Goal: Navigation & Orientation: Find specific page/section

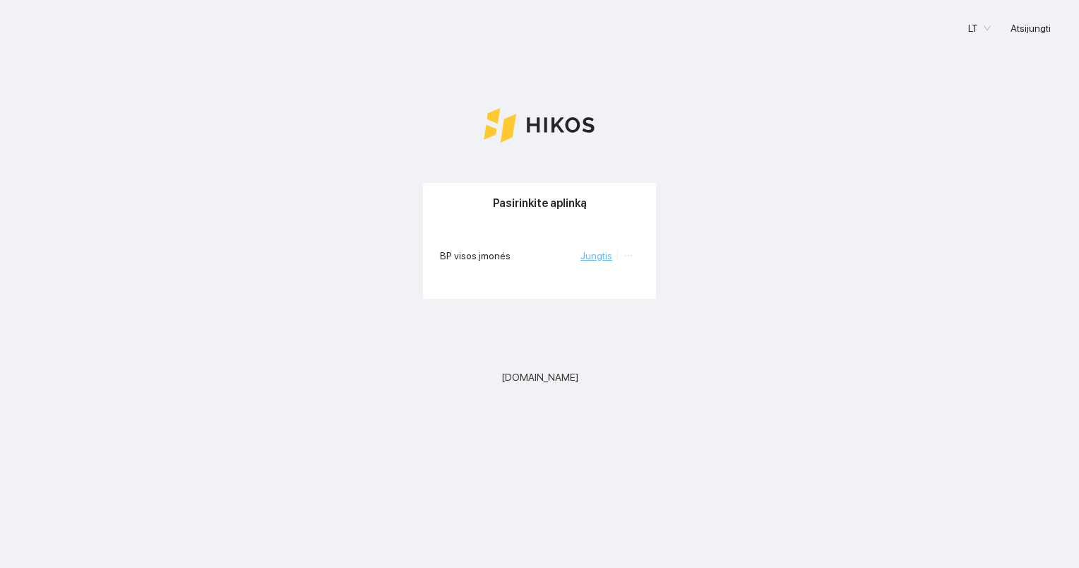
click at [610, 254] on link "Jungtis" at bounding box center [596, 255] width 32 height 11
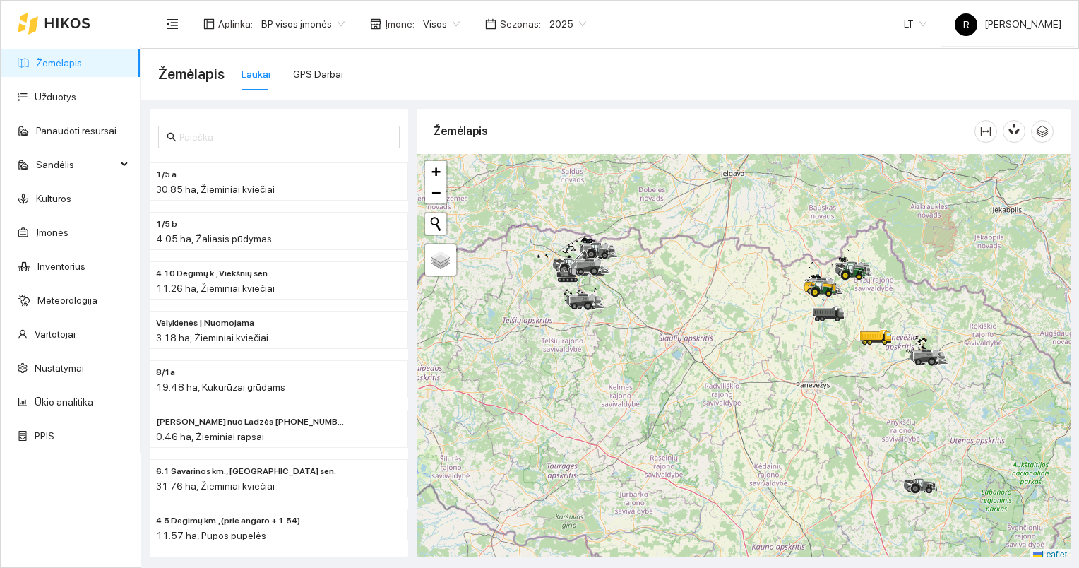
scroll to position [4, 0]
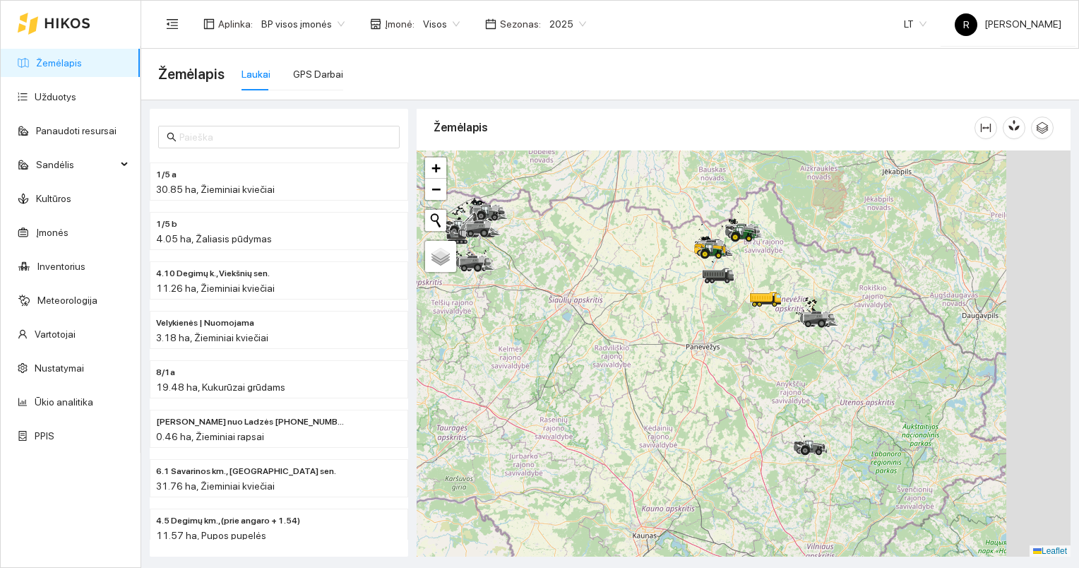
drag, startPoint x: 869, startPoint y: 362, endPoint x: 756, endPoint y: 326, distance: 118.6
click at [756, 326] on div at bounding box center [744, 353] width 654 height 407
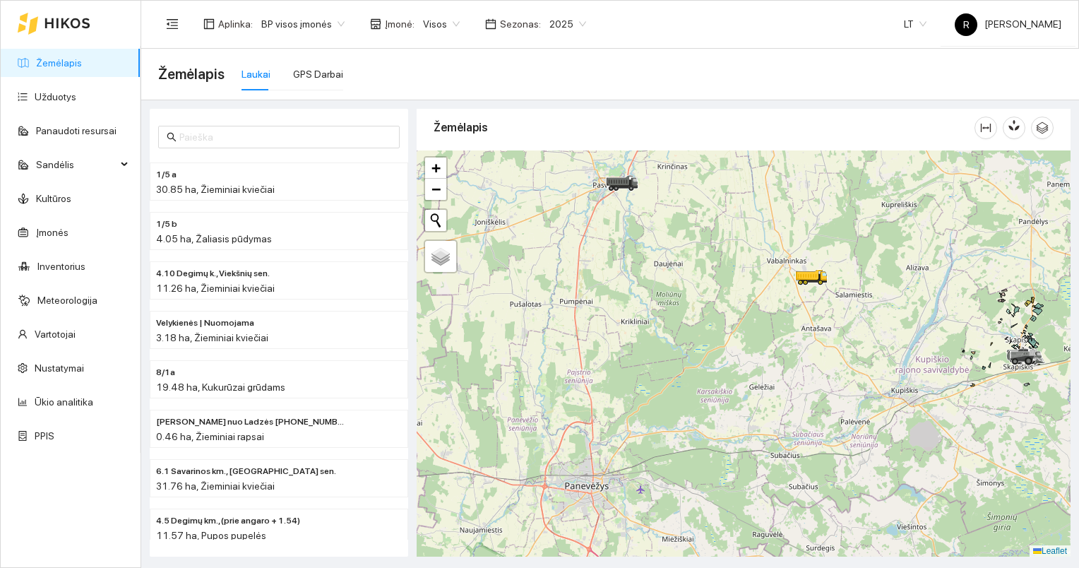
drag, startPoint x: 746, startPoint y: 288, endPoint x: 810, endPoint y: 352, distance: 90.4
click at [821, 367] on div at bounding box center [744, 353] width 654 height 407
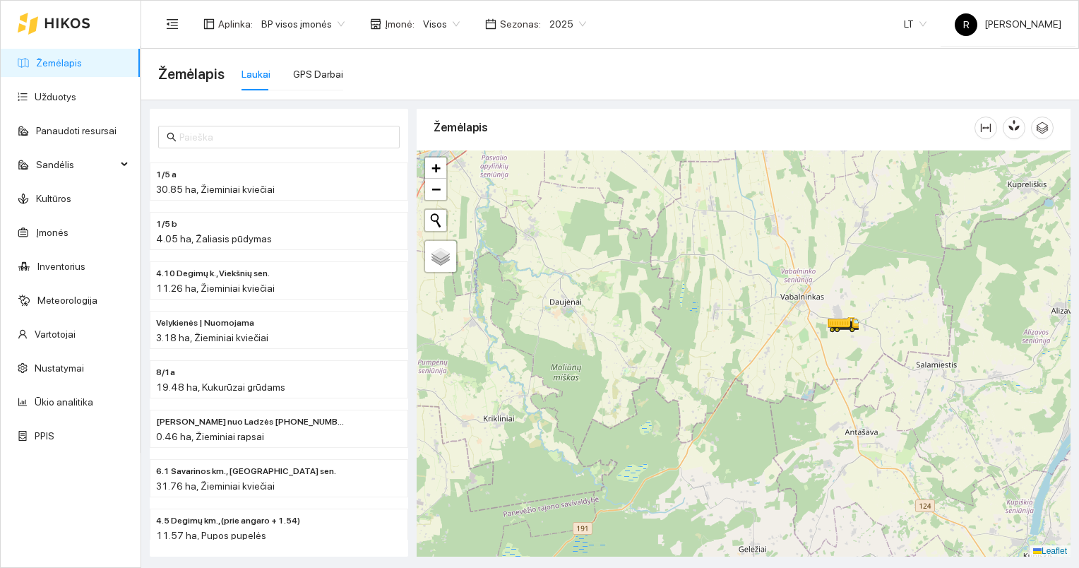
drag, startPoint x: 823, startPoint y: 300, endPoint x: 832, endPoint y: 356, distance: 56.5
click at [832, 356] on div at bounding box center [744, 353] width 654 height 407
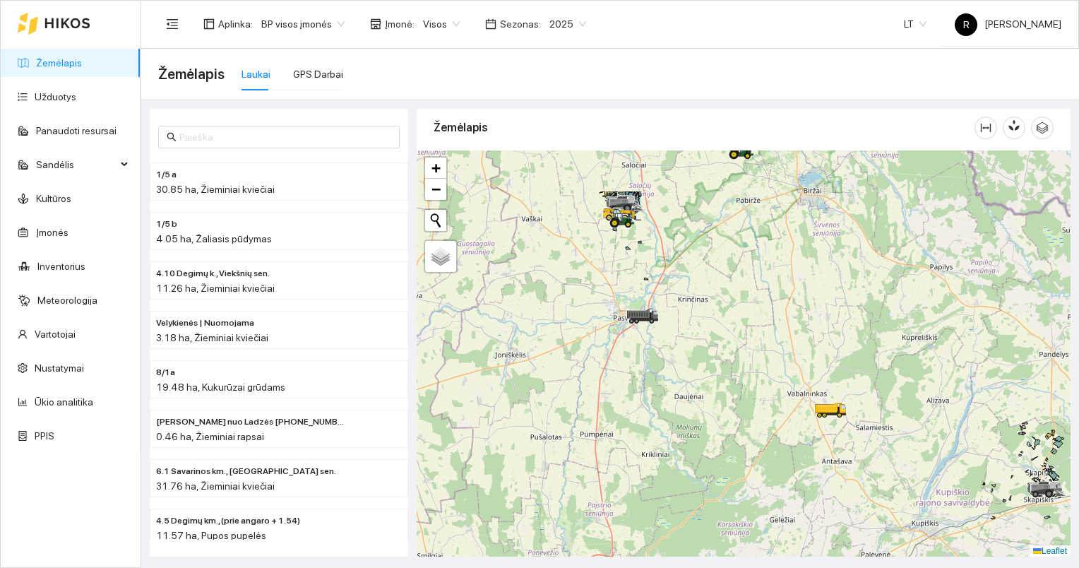
drag, startPoint x: 658, startPoint y: 322, endPoint x: 713, endPoint y: 410, distance: 103.1
click at [713, 410] on div at bounding box center [744, 353] width 654 height 407
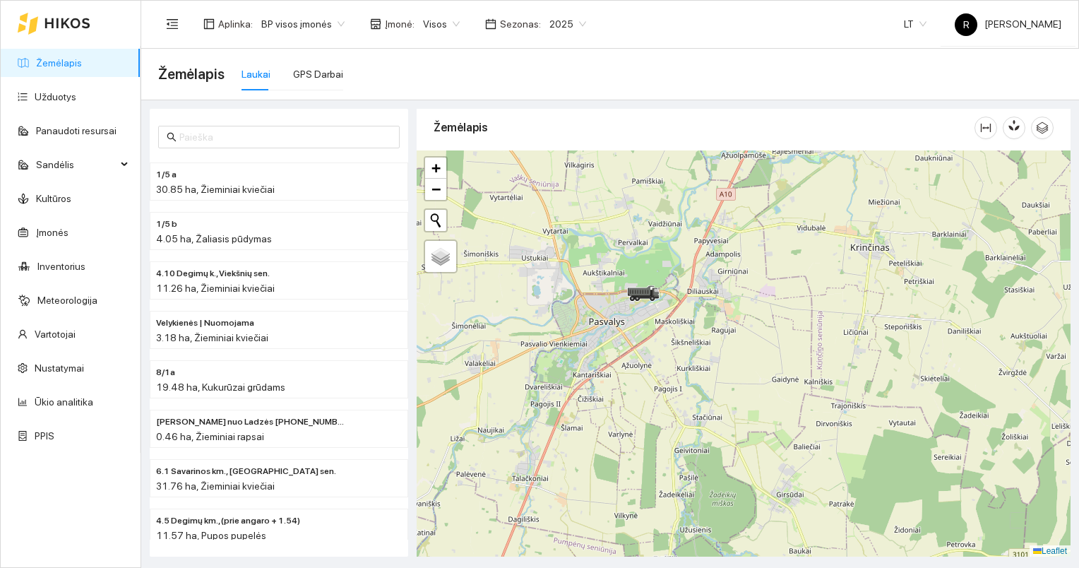
drag, startPoint x: 636, startPoint y: 297, endPoint x: 679, endPoint y: 443, distance: 153.1
click at [698, 462] on div at bounding box center [744, 353] width 654 height 407
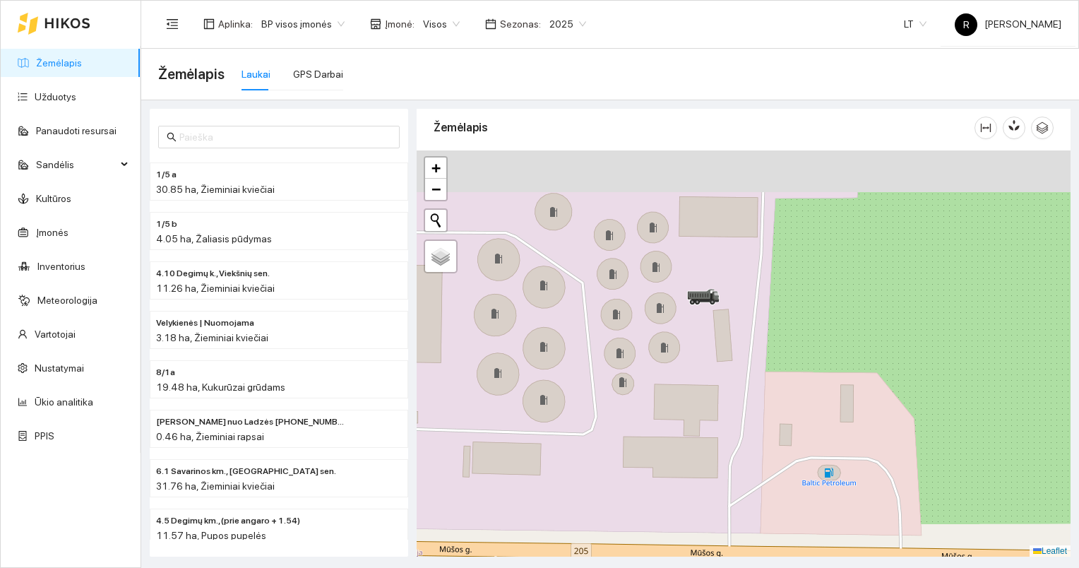
drag, startPoint x: 711, startPoint y: 275, endPoint x: 729, endPoint y: 394, distance: 120.6
click at [729, 394] on div at bounding box center [744, 353] width 654 height 407
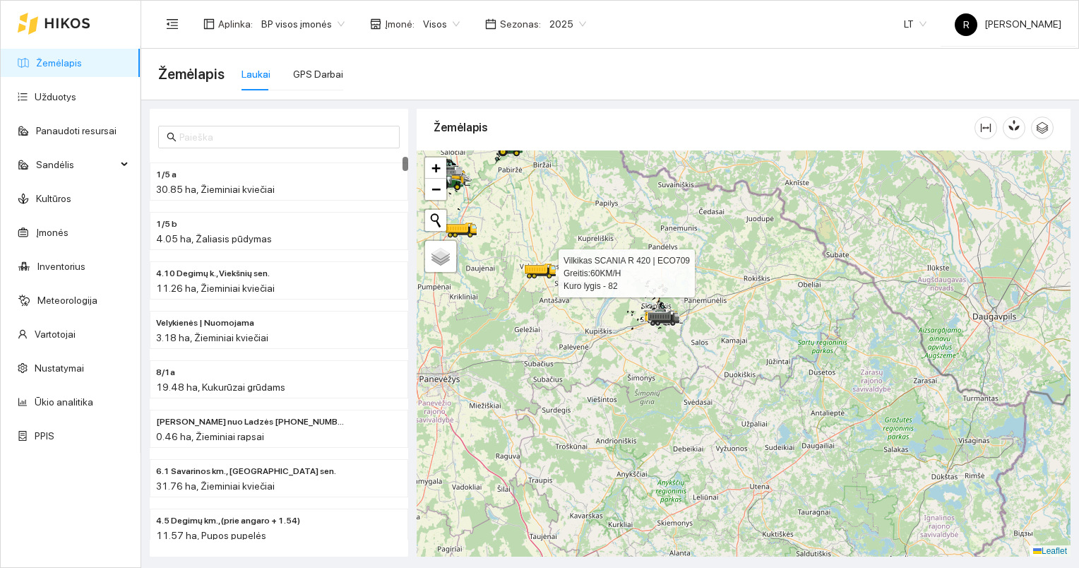
drag, startPoint x: 504, startPoint y: 330, endPoint x: 661, endPoint y: 359, distance: 159.3
click at [661, 359] on div at bounding box center [744, 353] width 654 height 407
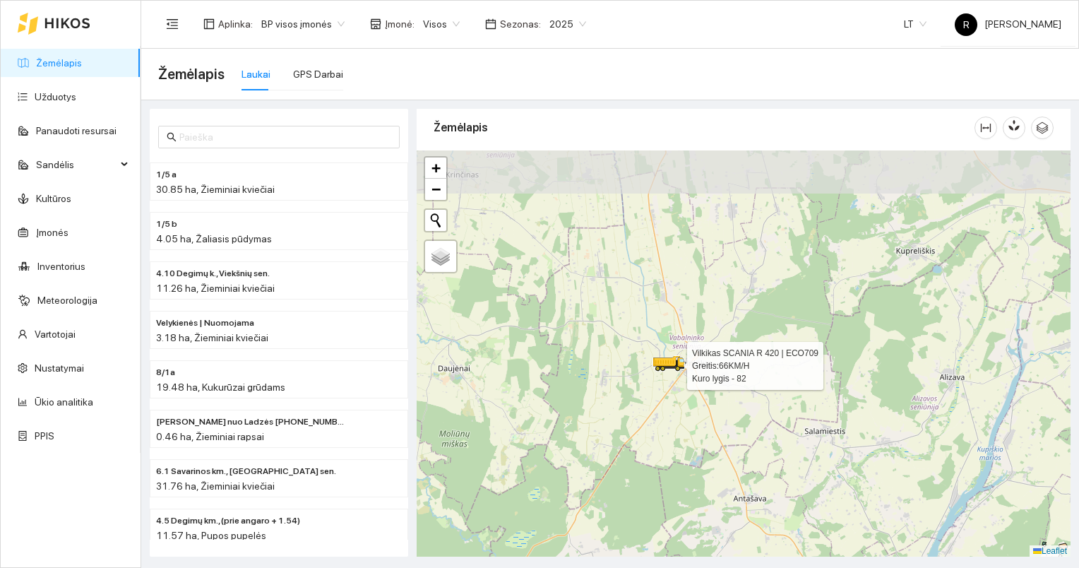
drag, startPoint x: 609, startPoint y: 232, endPoint x: 605, endPoint y: 415, distance: 183.7
click at [605, 414] on div at bounding box center [744, 353] width 654 height 407
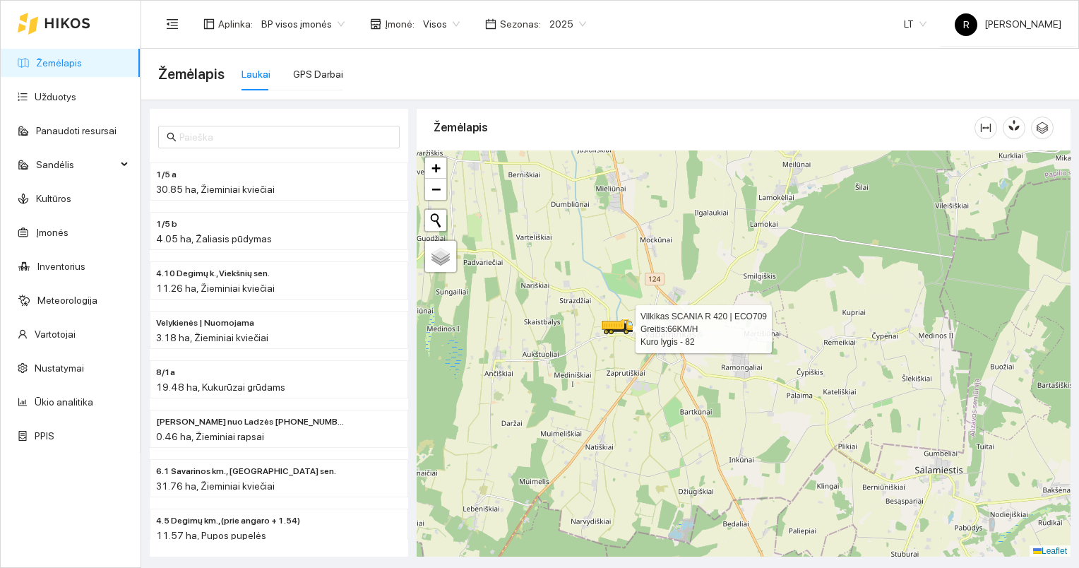
click at [686, 336] on div at bounding box center [744, 353] width 654 height 407
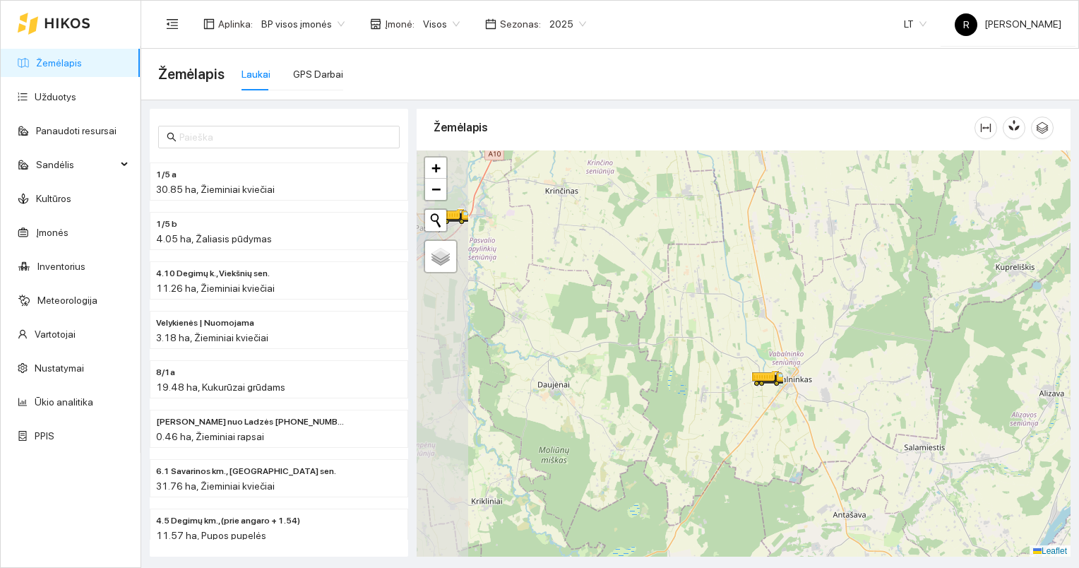
drag, startPoint x: 551, startPoint y: 347, endPoint x: 719, endPoint y: 374, distance: 170.3
click at [719, 374] on div at bounding box center [744, 353] width 654 height 407
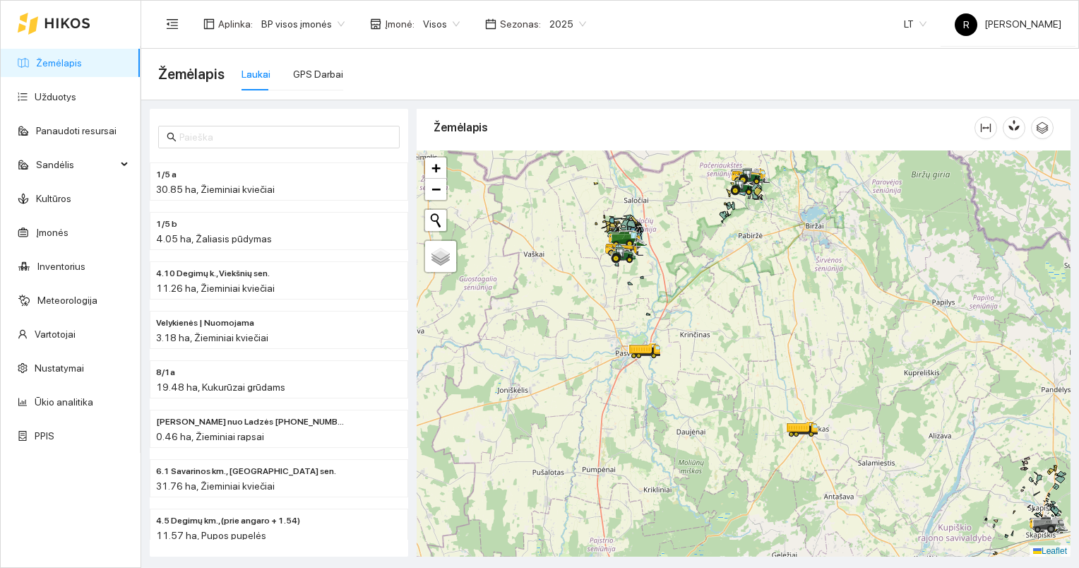
drag, startPoint x: 651, startPoint y: 360, endPoint x: 668, endPoint y: 399, distance: 42.4
click at [668, 399] on div at bounding box center [744, 353] width 654 height 407
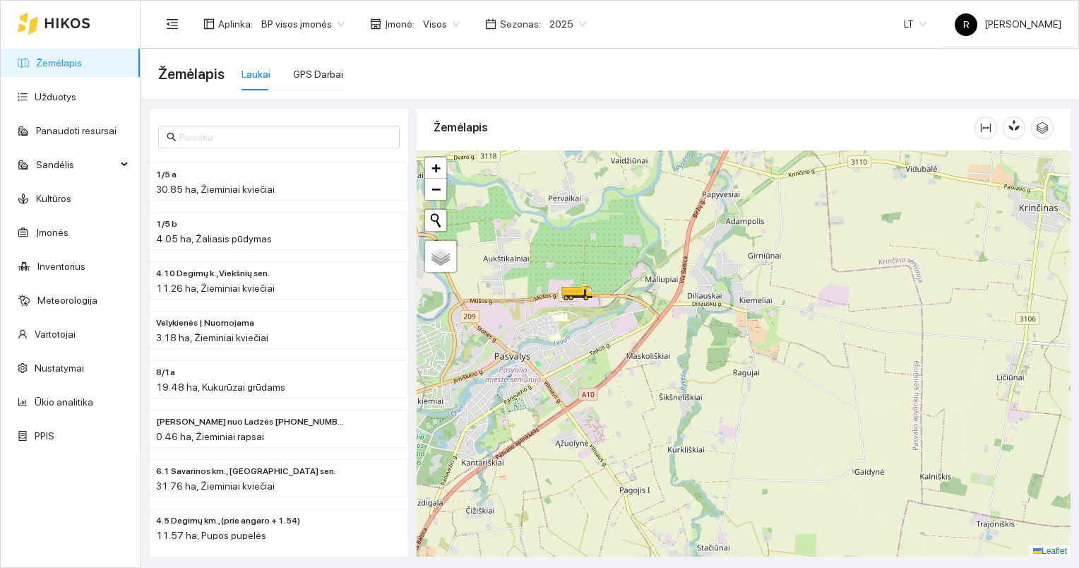
drag, startPoint x: 614, startPoint y: 297, endPoint x: 711, endPoint y: 492, distance: 217.9
click at [711, 493] on div at bounding box center [744, 353] width 654 height 407
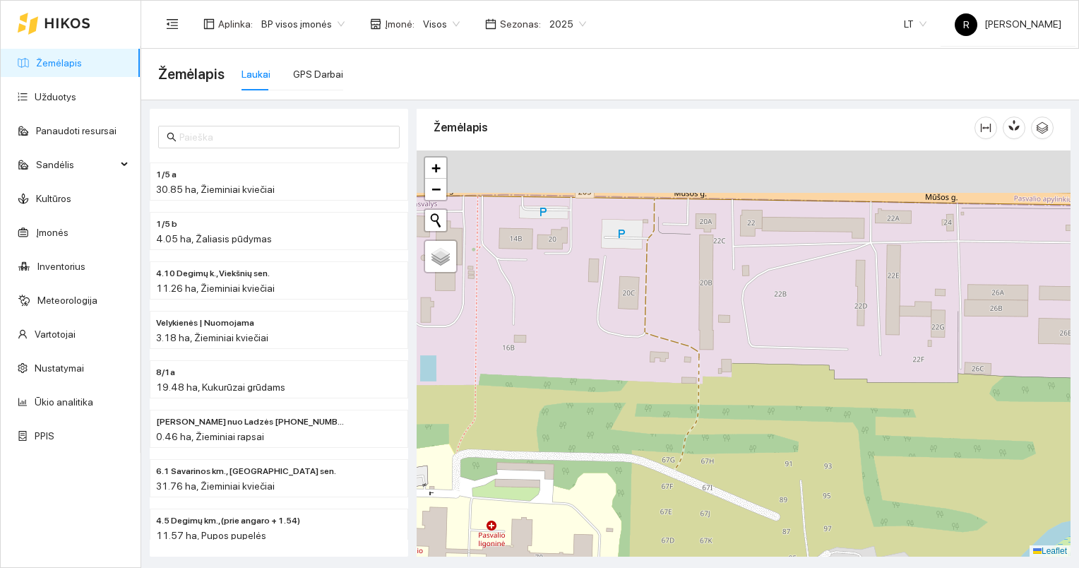
drag, startPoint x: 633, startPoint y: 207, endPoint x: 632, endPoint y: 449, distance: 242.2
click at [629, 441] on div at bounding box center [744, 353] width 654 height 407
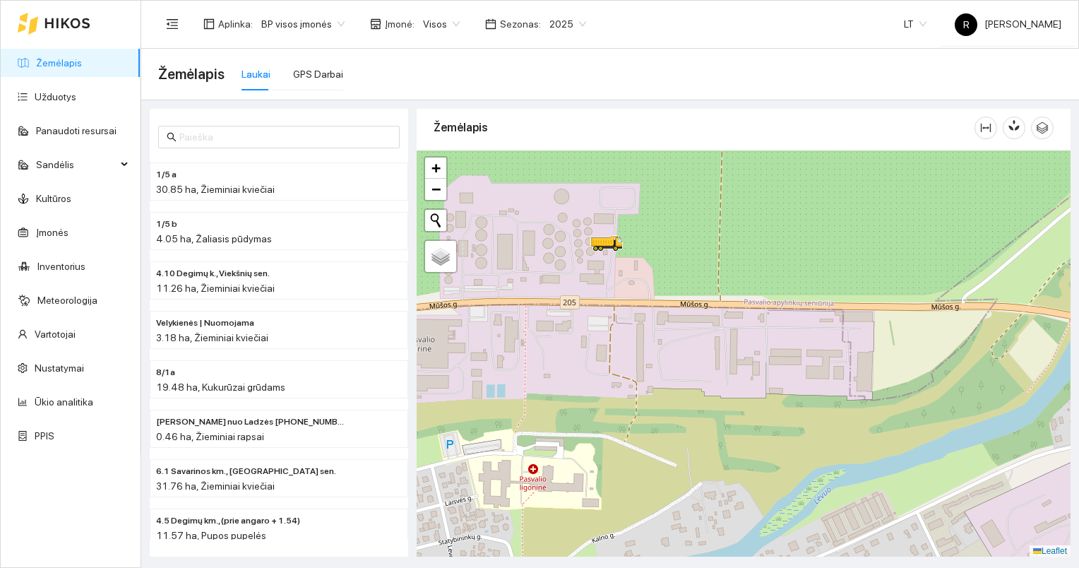
click at [907, 268] on div at bounding box center [744, 353] width 654 height 407
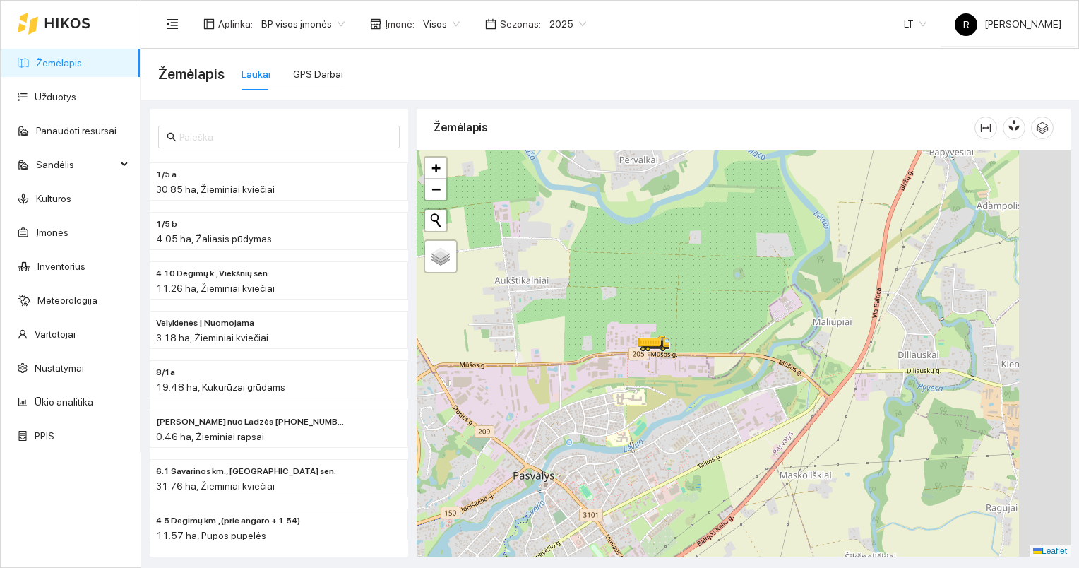
drag, startPoint x: 876, startPoint y: 418, endPoint x: 750, endPoint y: 412, distance: 125.9
click at [750, 412] on div at bounding box center [744, 353] width 654 height 407
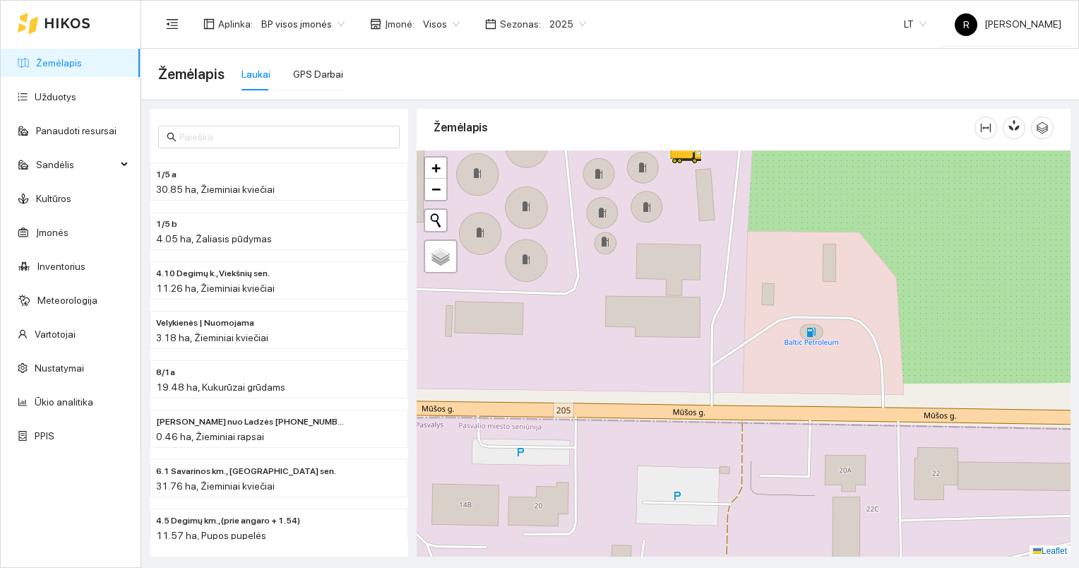
drag, startPoint x: 626, startPoint y: 280, endPoint x: 613, endPoint y: 388, distance: 108.9
click at [613, 388] on div at bounding box center [744, 353] width 654 height 407
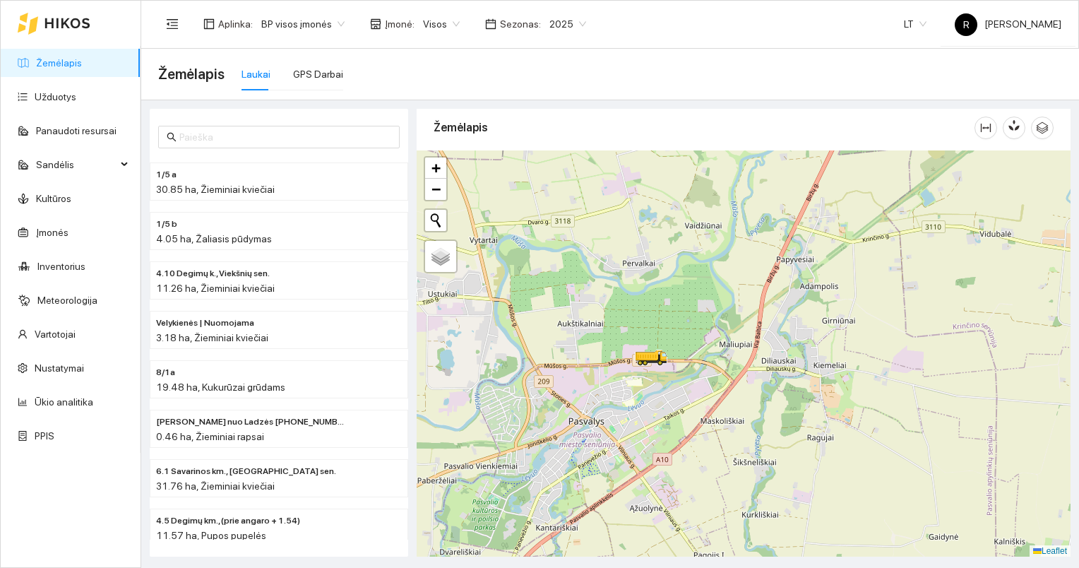
drag, startPoint x: 882, startPoint y: 444, endPoint x: 729, endPoint y: 422, distance: 154.1
click at [729, 422] on div at bounding box center [744, 353] width 654 height 407
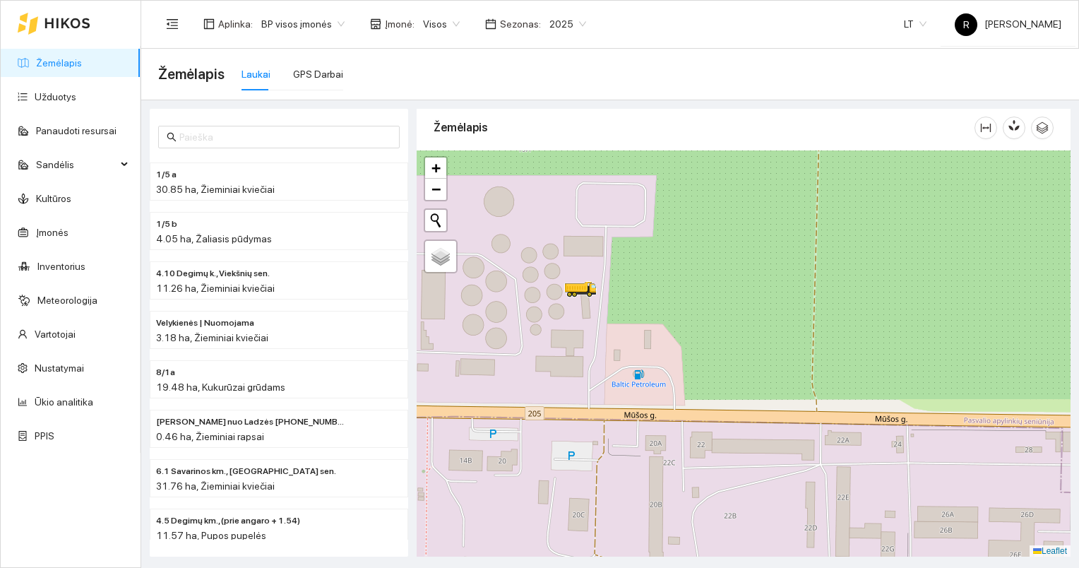
drag, startPoint x: 571, startPoint y: 243, endPoint x: 590, endPoint y: 321, distance: 80.0
click at [590, 321] on div at bounding box center [744, 353] width 654 height 407
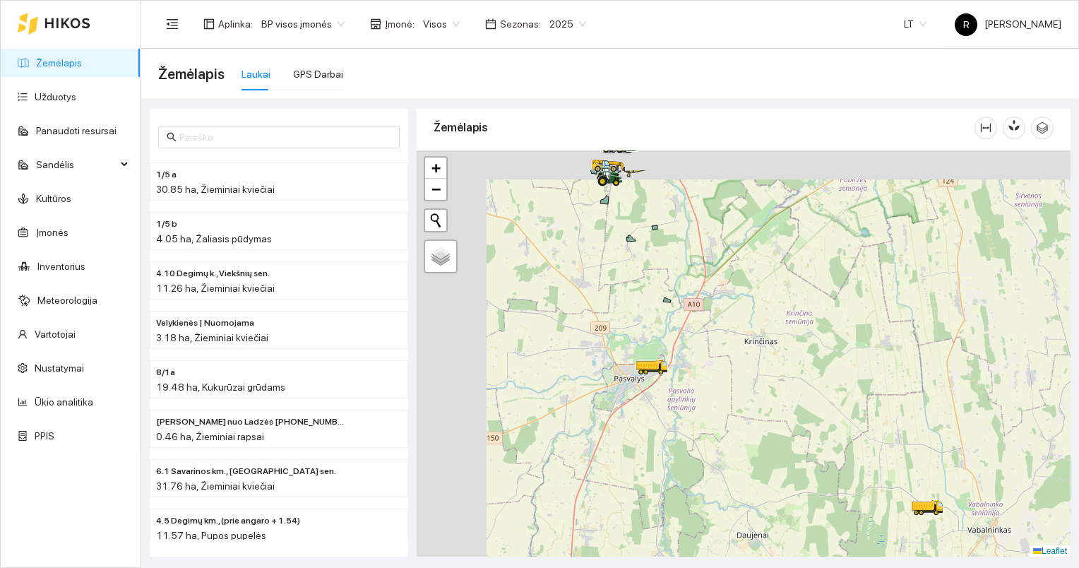
drag, startPoint x: 535, startPoint y: 351, endPoint x: 643, endPoint y: 428, distance: 132.7
click at [642, 434] on div at bounding box center [744, 353] width 654 height 407
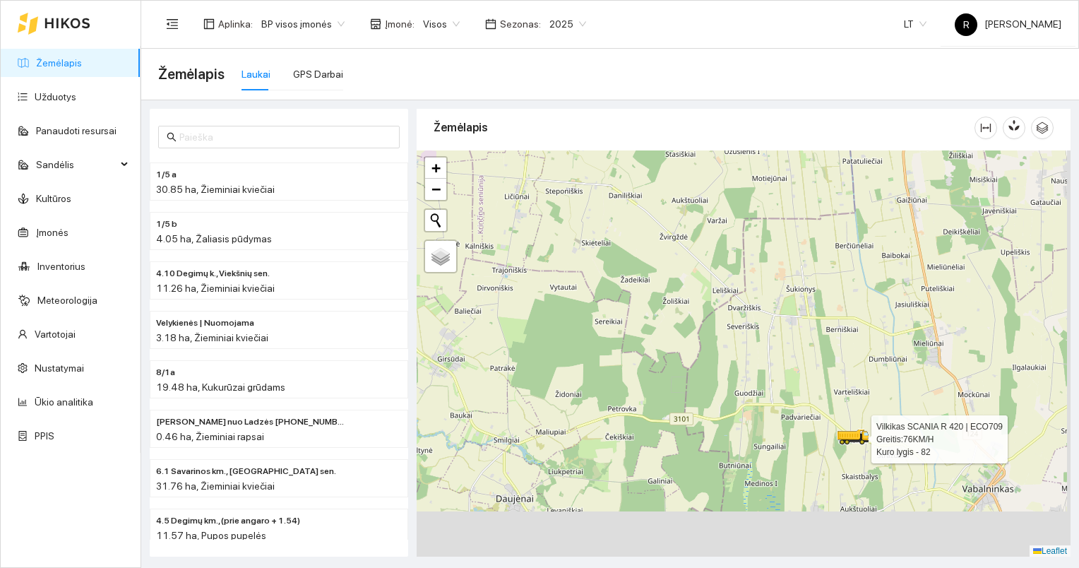
drag, startPoint x: 949, startPoint y: 525, endPoint x: 841, endPoint y: 429, distance: 144.6
click at [841, 429] on icon at bounding box center [853, 437] width 32 height 16
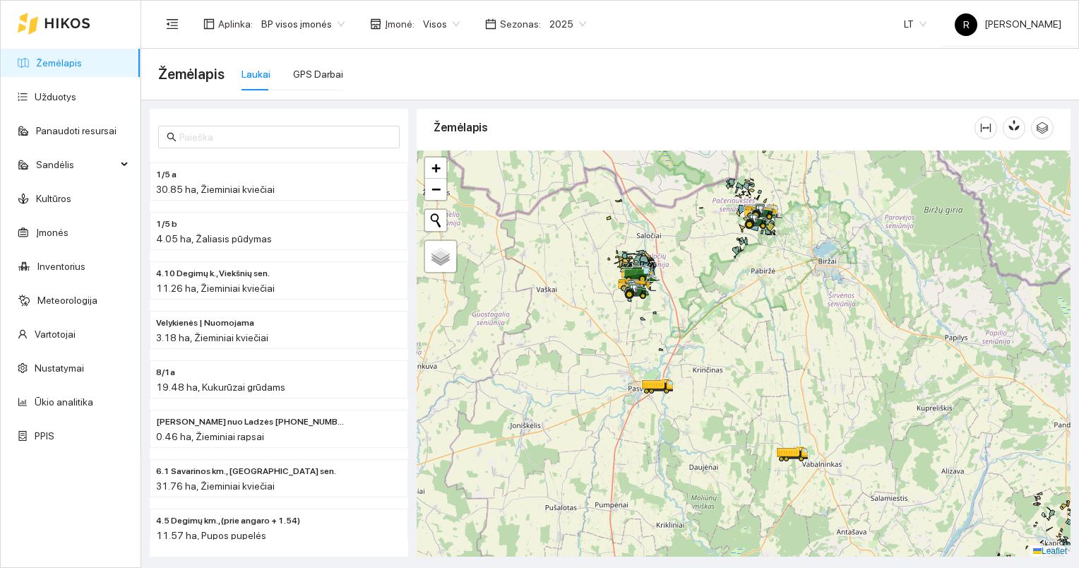
drag, startPoint x: 616, startPoint y: 412, endPoint x: 661, endPoint y: 434, distance: 50.2
click at [661, 434] on div at bounding box center [744, 353] width 654 height 407
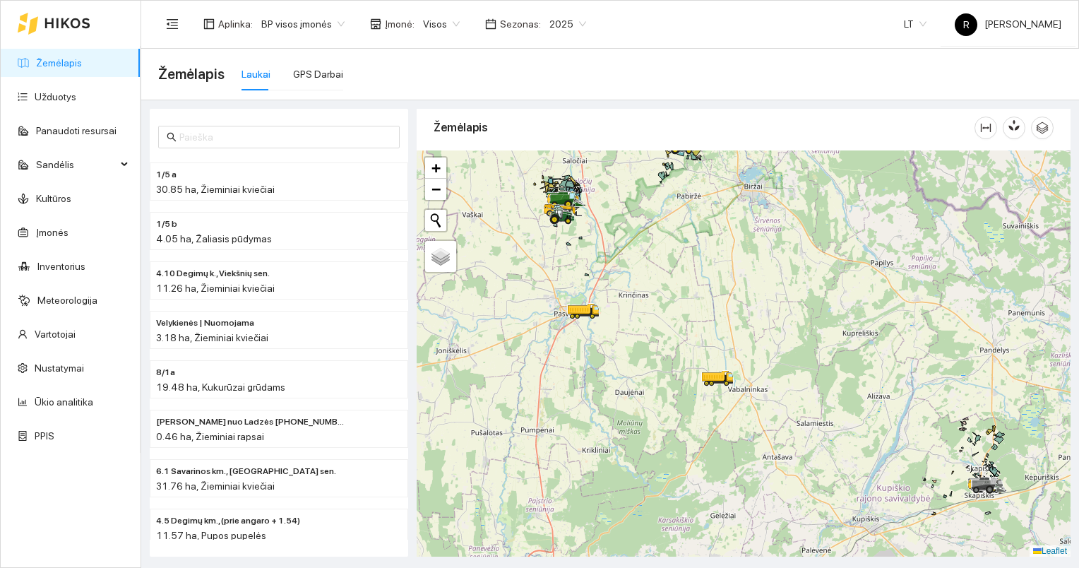
drag, startPoint x: 851, startPoint y: 470, endPoint x: 629, endPoint y: 291, distance: 285.8
click at [629, 291] on div at bounding box center [744, 353] width 654 height 407
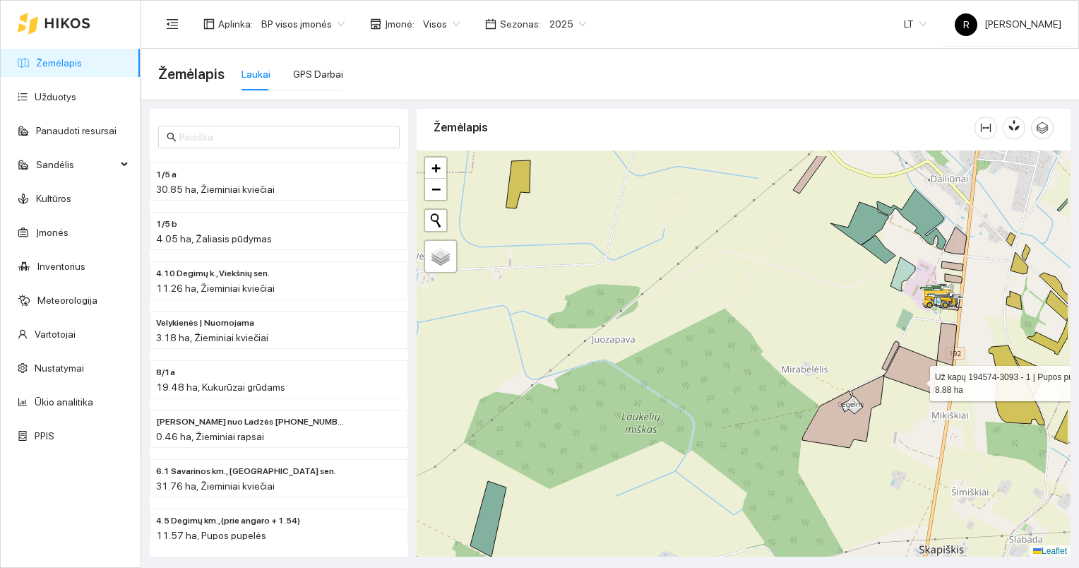
drag, startPoint x: 995, startPoint y: 335, endPoint x: 850, endPoint y: 410, distance: 163.6
click at [884, 393] on icon at bounding box center [910, 369] width 53 height 47
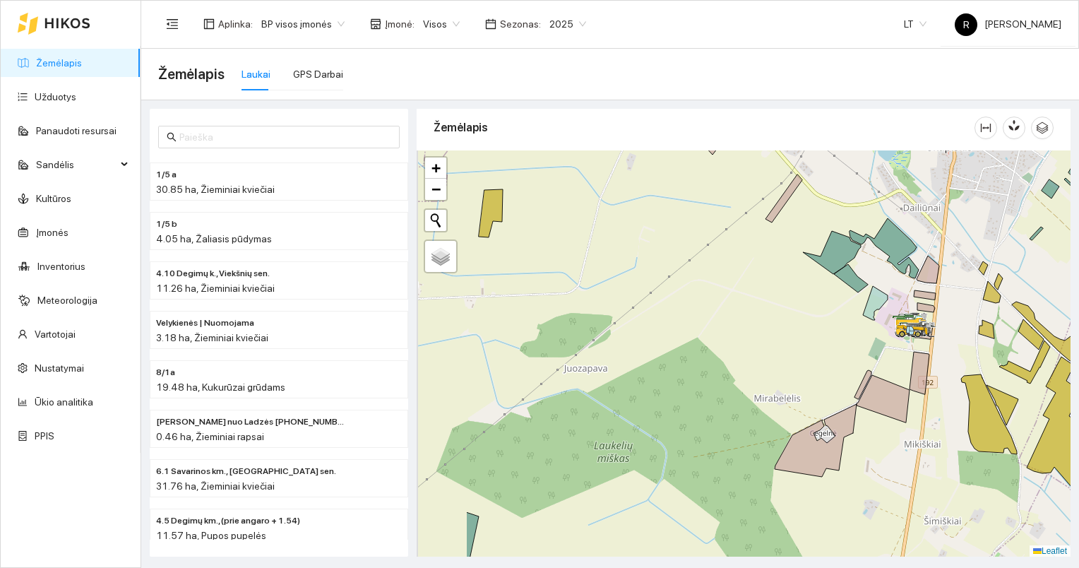
drag, startPoint x: 817, startPoint y: 339, endPoint x: 845, endPoint y: 339, distance: 27.5
click at [845, 339] on div at bounding box center [744, 353] width 654 height 407
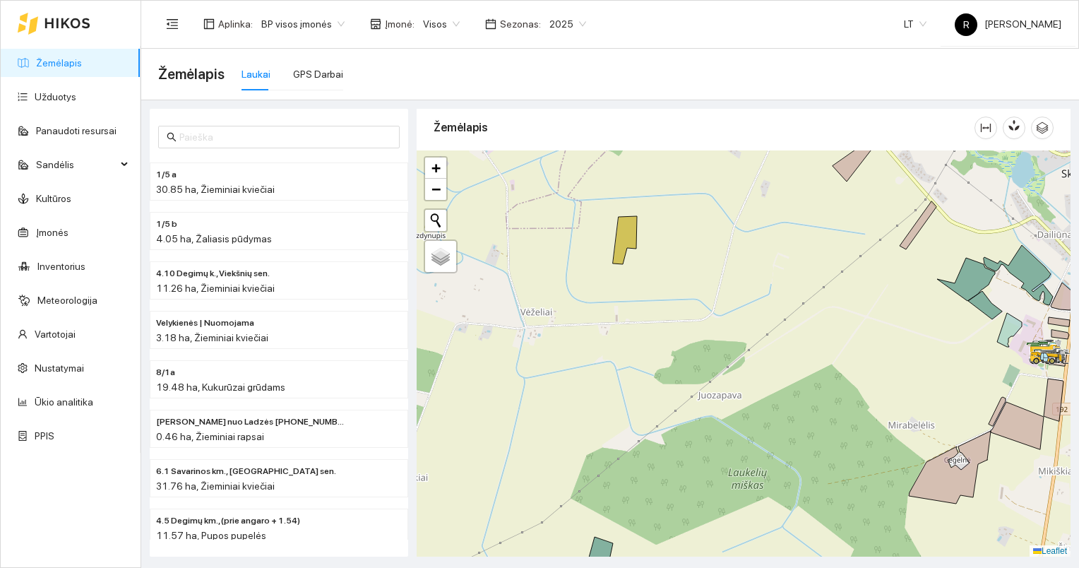
drag, startPoint x: 727, startPoint y: 333, endPoint x: 822, endPoint y: 357, distance: 97.6
click at [822, 357] on div at bounding box center [744, 353] width 654 height 407
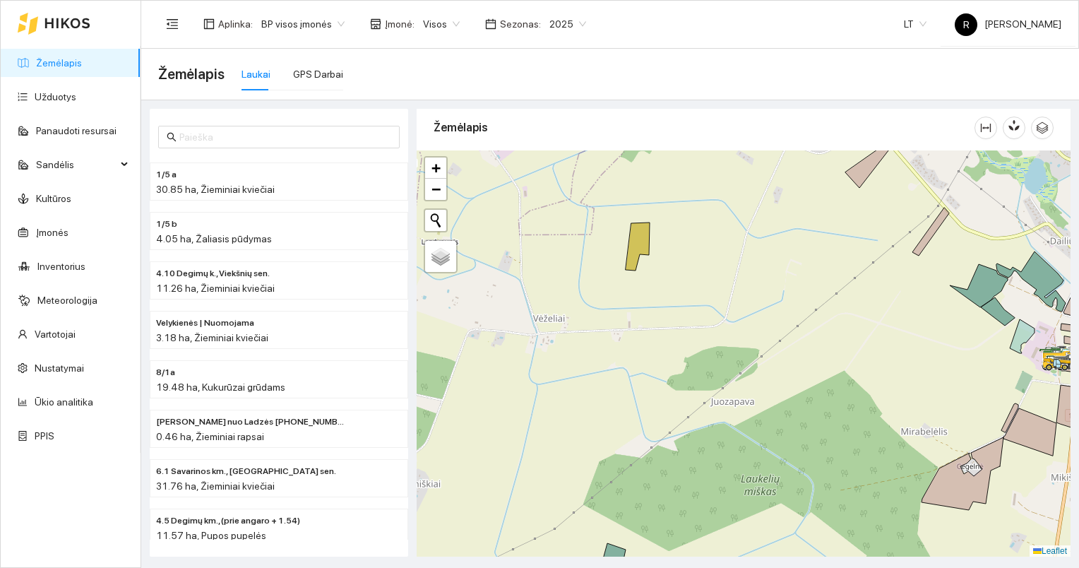
drag, startPoint x: 742, startPoint y: 337, endPoint x: 872, endPoint y: 374, distance: 135.0
click at [880, 376] on div at bounding box center [744, 353] width 654 height 407
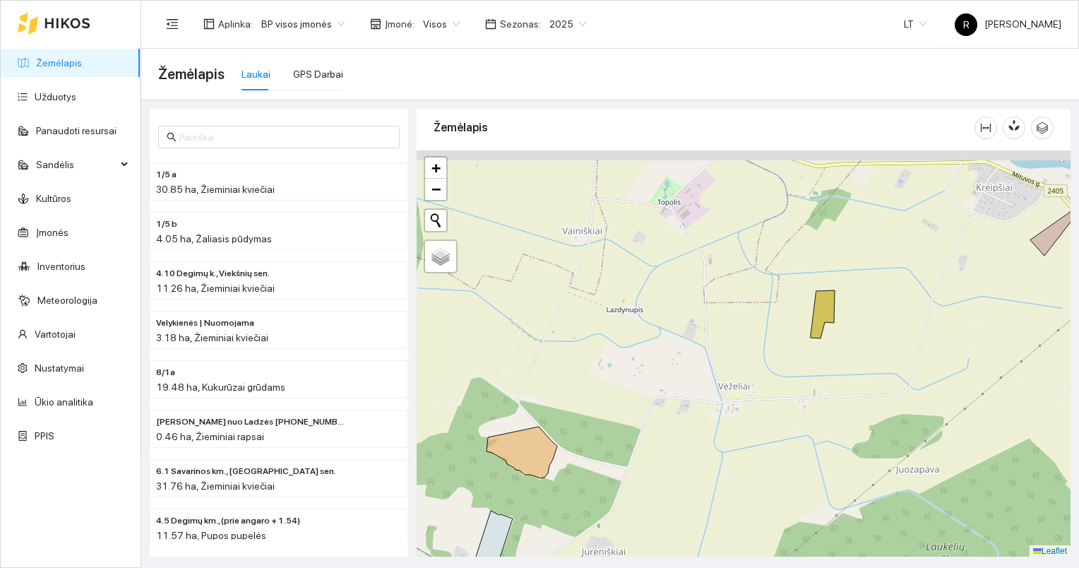
drag, startPoint x: 681, startPoint y: 339, endPoint x: 738, endPoint y: 372, distance: 66.1
click at [738, 372] on div at bounding box center [744, 353] width 654 height 407
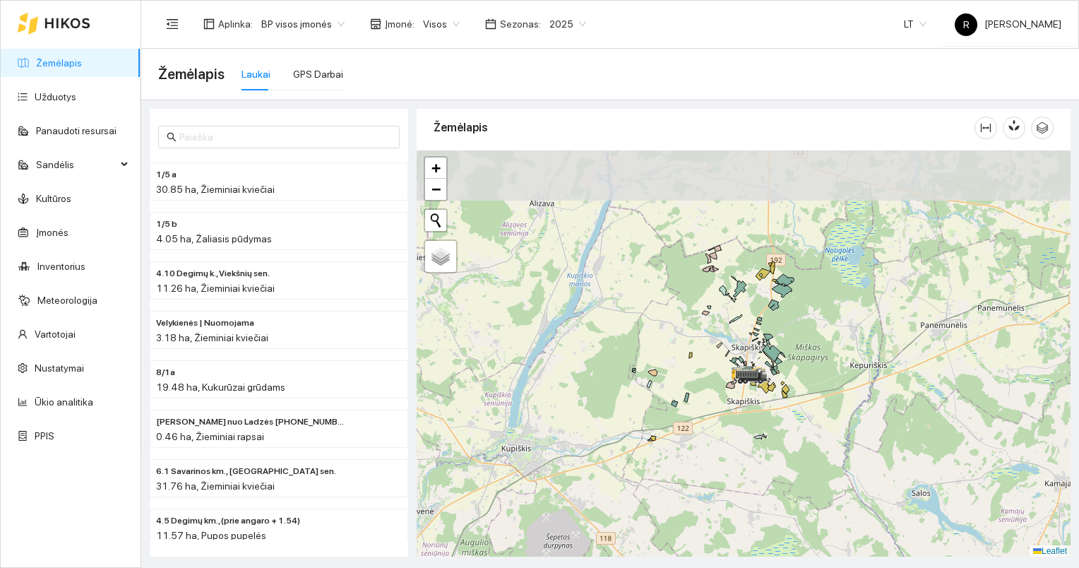
drag, startPoint x: 696, startPoint y: 249, endPoint x: 710, endPoint y: 355, distance: 106.9
click at [706, 352] on div at bounding box center [744, 353] width 654 height 407
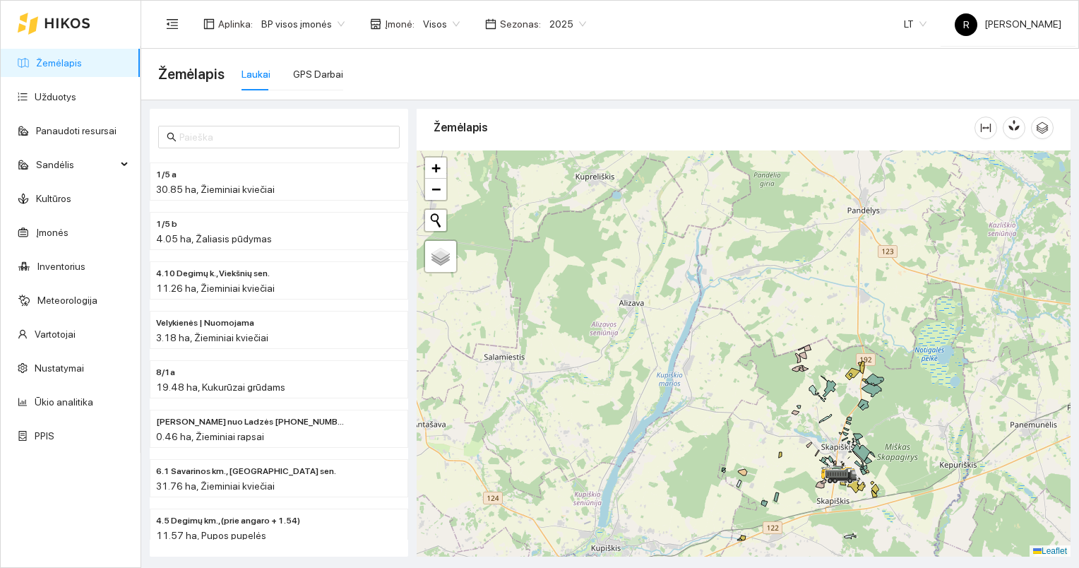
drag, startPoint x: 645, startPoint y: 288, endPoint x: 706, endPoint y: 323, distance: 70.5
click at [706, 322] on div at bounding box center [744, 353] width 654 height 407
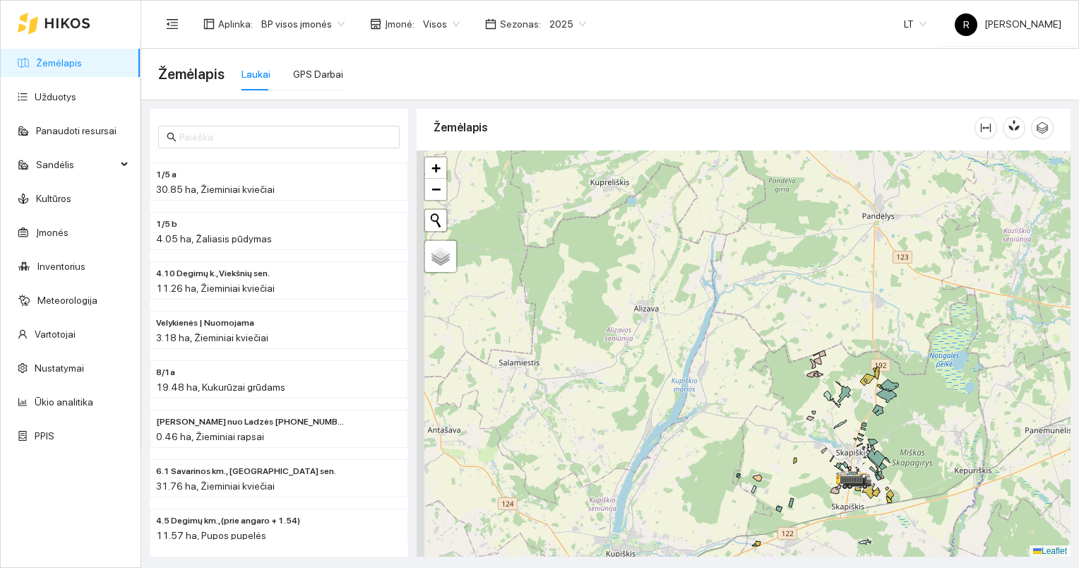
drag, startPoint x: 630, startPoint y: 288, endPoint x: 711, endPoint y: 310, distance: 84.1
click at [711, 310] on div at bounding box center [744, 353] width 654 height 407
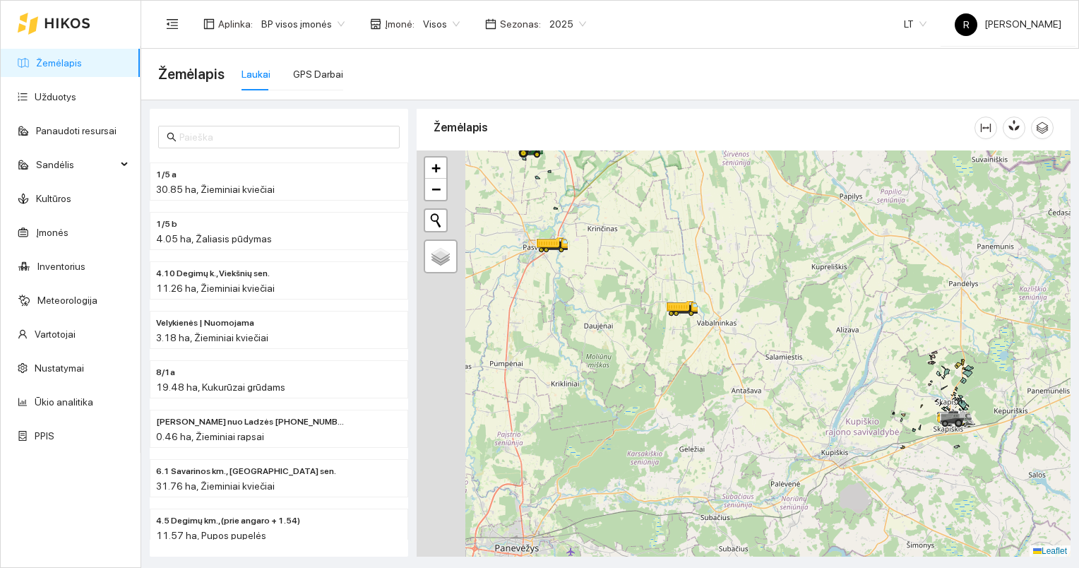
drag, startPoint x: 596, startPoint y: 302, endPoint x: 751, endPoint y: 325, distance: 157.1
click at [751, 325] on div at bounding box center [744, 353] width 654 height 407
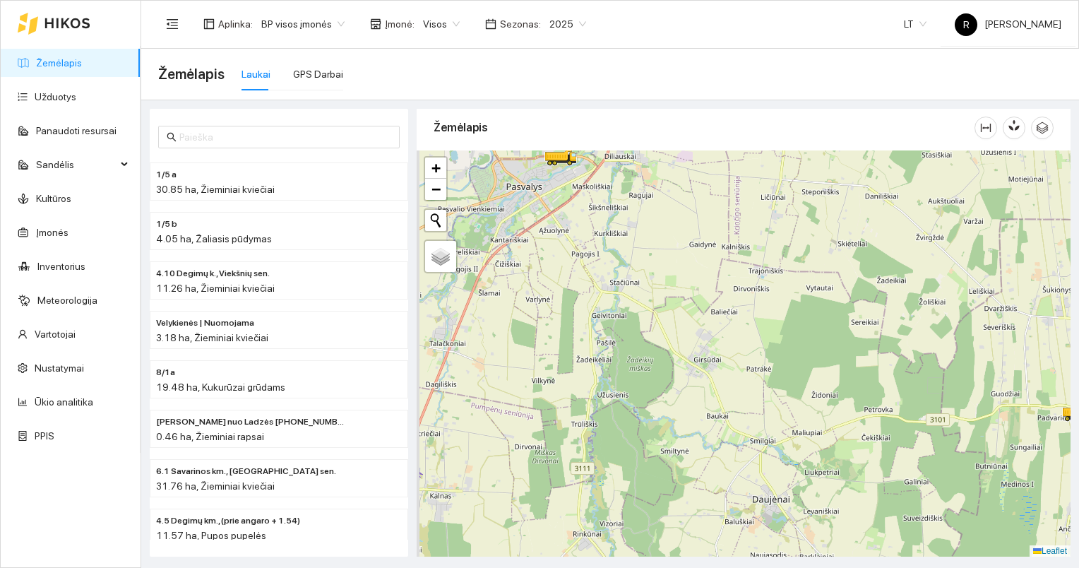
drag, startPoint x: 568, startPoint y: 246, endPoint x: 618, endPoint y: 366, distance: 130.1
click at [617, 366] on div at bounding box center [744, 353] width 654 height 407
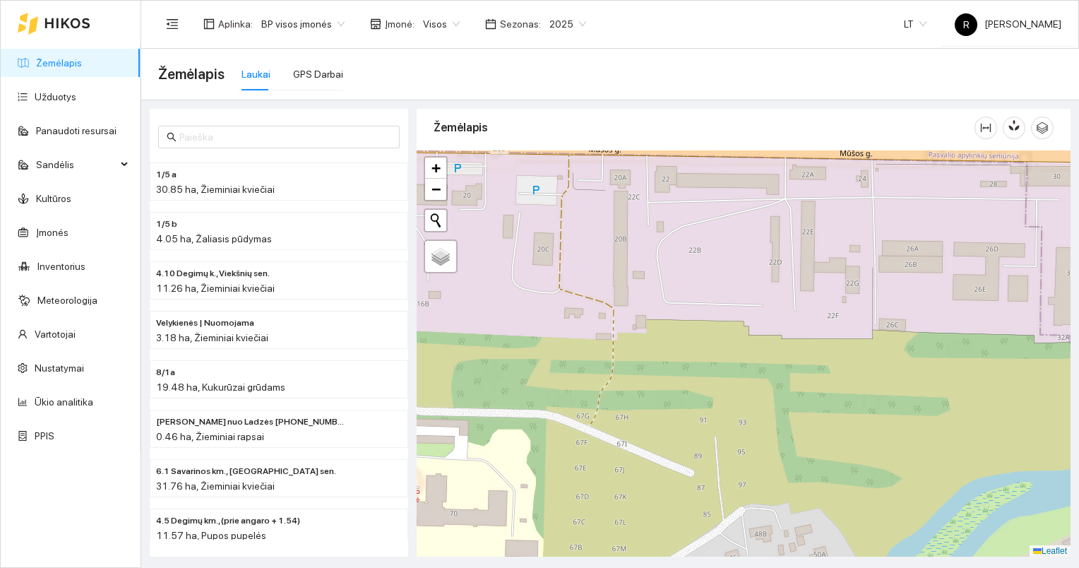
drag, startPoint x: 588, startPoint y: 203, endPoint x: 609, endPoint y: 356, distance: 154.7
click at [609, 356] on div at bounding box center [744, 353] width 654 height 407
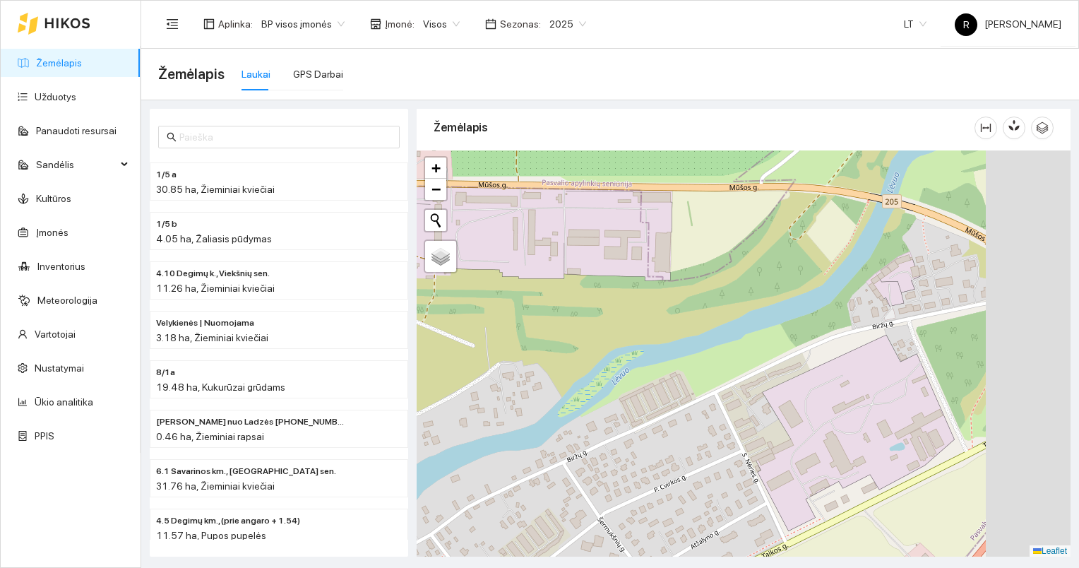
drag, startPoint x: 782, startPoint y: 347, endPoint x: 614, endPoint y: 290, distance: 177.8
click at [615, 290] on div at bounding box center [744, 353] width 654 height 407
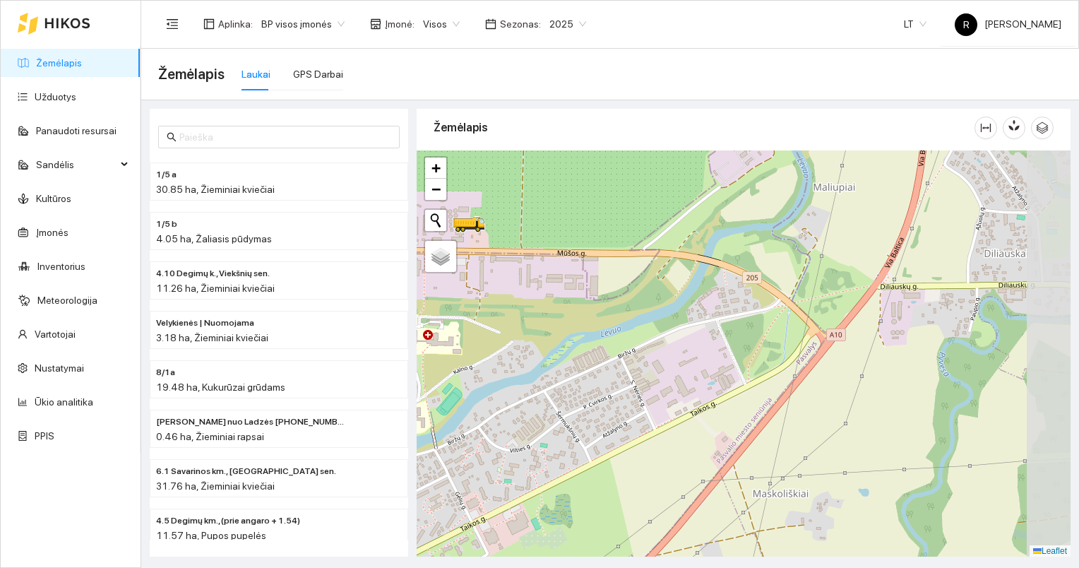
drag, startPoint x: 920, startPoint y: 369, endPoint x: 785, endPoint y: 362, distance: 135.0
click at [785, 362] on div at bounding box center [744, 353] width 654 height 407
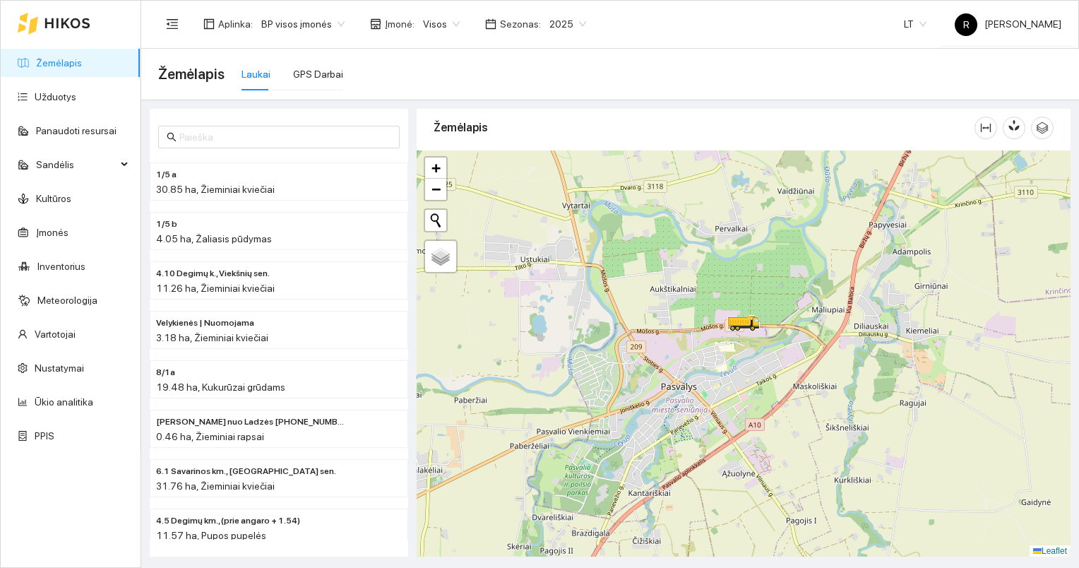
drag, startPoint x: 841, startPoint y: 412, endPoint x: 753, endPoint y: 316, distance: 130.4
click at [761, 321] on div at bounding box center [744, 353] width 654 height 407
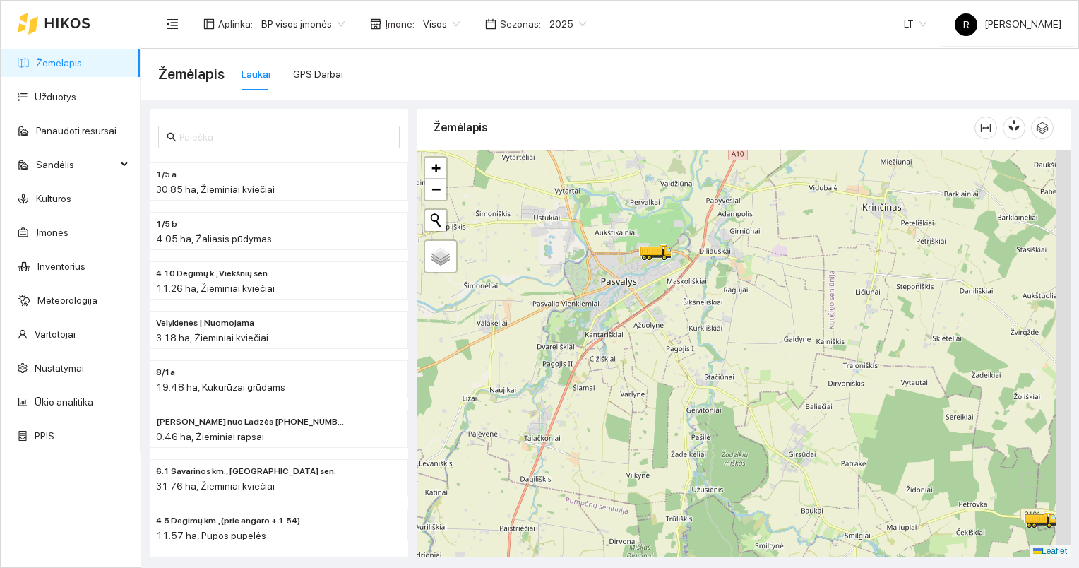
drag, startPoint x: 815, startPoint y: 428, endPoint x: 737, endPoint y: 357, distance: 105.5
click at [737, 357] on div at bounding box center [744, 353] width 654 height 407
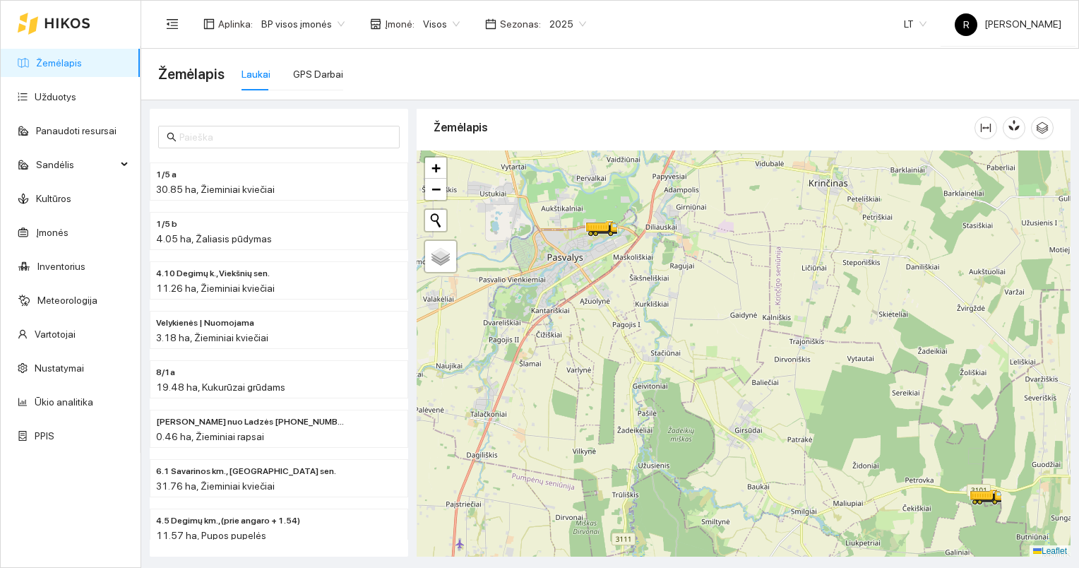
drag, startPoint x: 831, startPoint y: 410, endPoint x: 772, endPoint y: 391, distance: 62.3
click at [772, 391] on div at bounding box center [744, 353] width 654 height 407
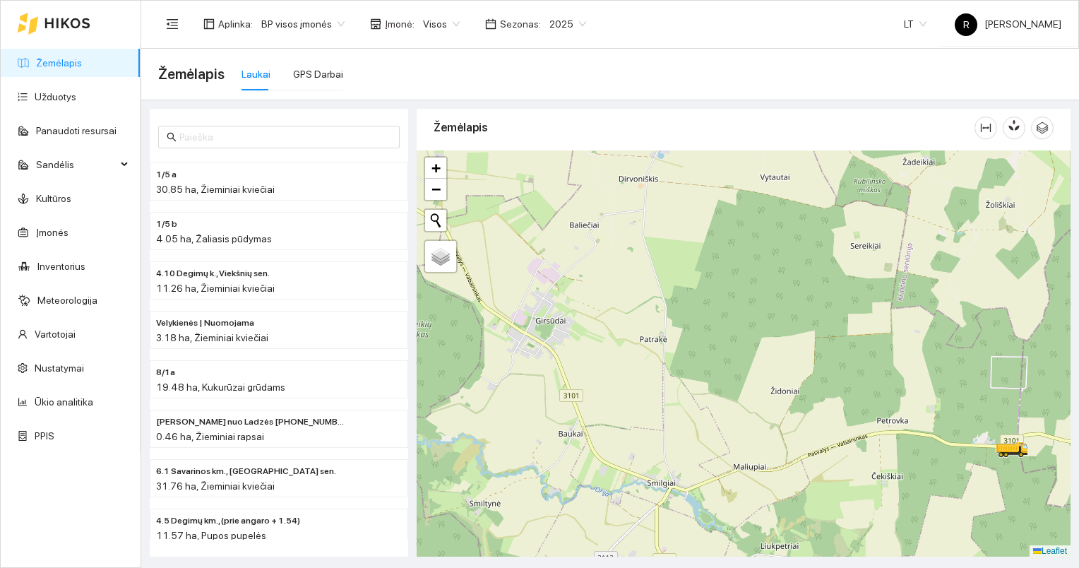
drag, startPoint x: 859, startPoint y: 475, endPoint x: 963, endPoint y: 463, distance: 105.1
click at [963, 463] on div at bounding box center [744, 353] width 654 height 407
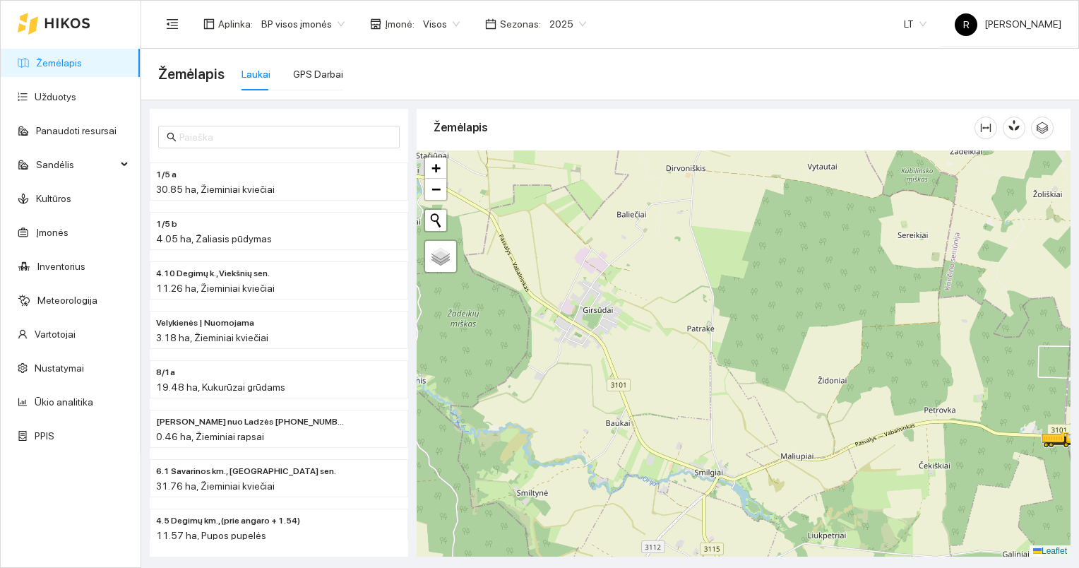
drag, startPoint x: 814, startPoint y: 488, endPoint x: 828, endPoint y: 482, distance: 16.1
click at [828, 482] on div at bounding box center [744, 353] width 654 height 407
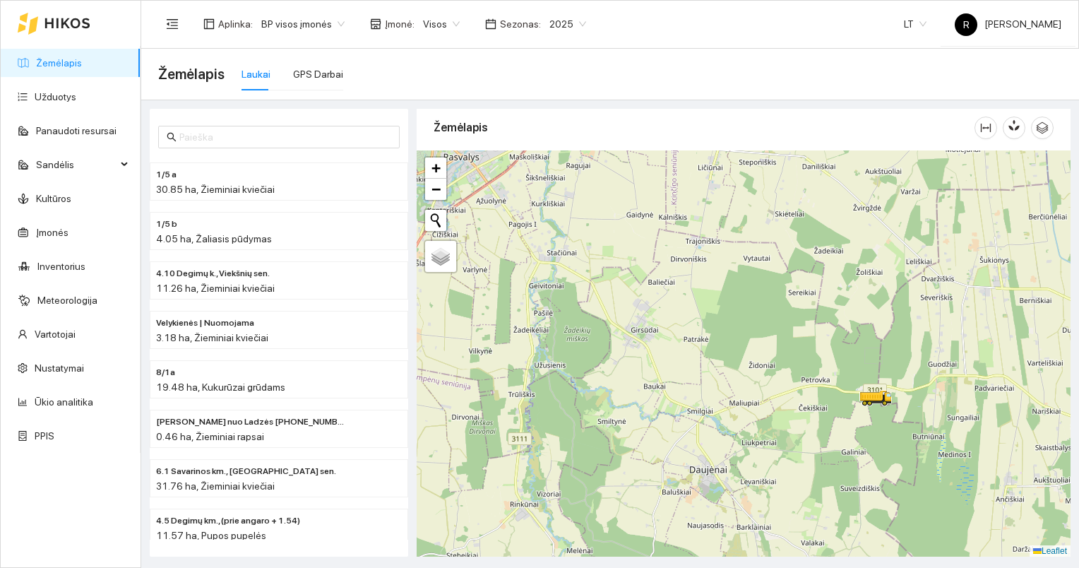
drag, startPoint x: 763, startPoint y: 415, endPoint x: 671, endPoint y: 338, distance: 120.3
click at [671, 338] on div at bounding box center [744, 353] width 654 height 407
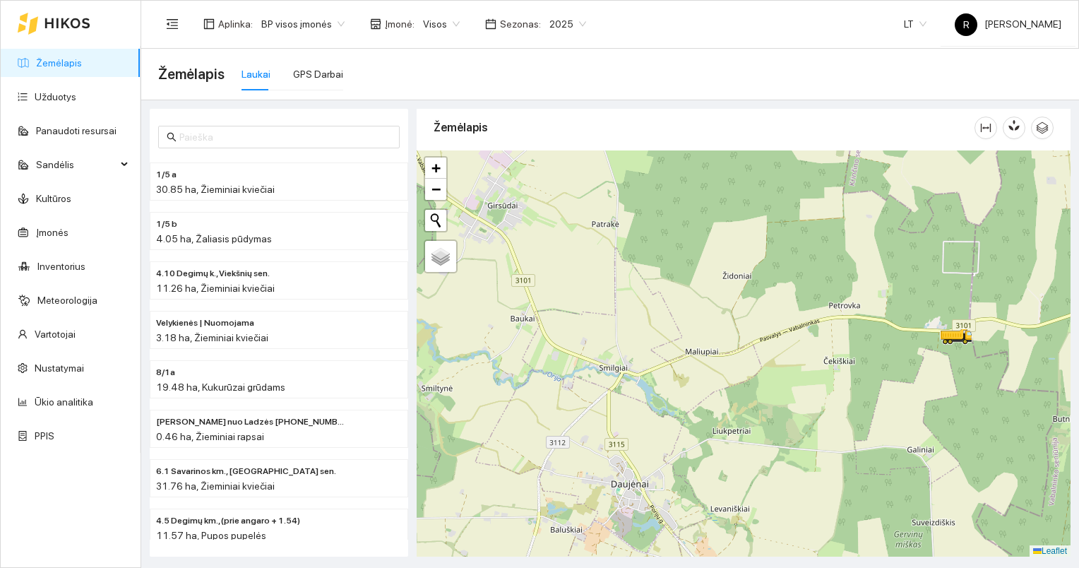
drag, startPoint x: 864, startPoint y: 345, endPoint x: 863, endPoint y: 361, distance: 16.3
click at [863, 361] on div at bounding box center [744, 353] width 654 height 407
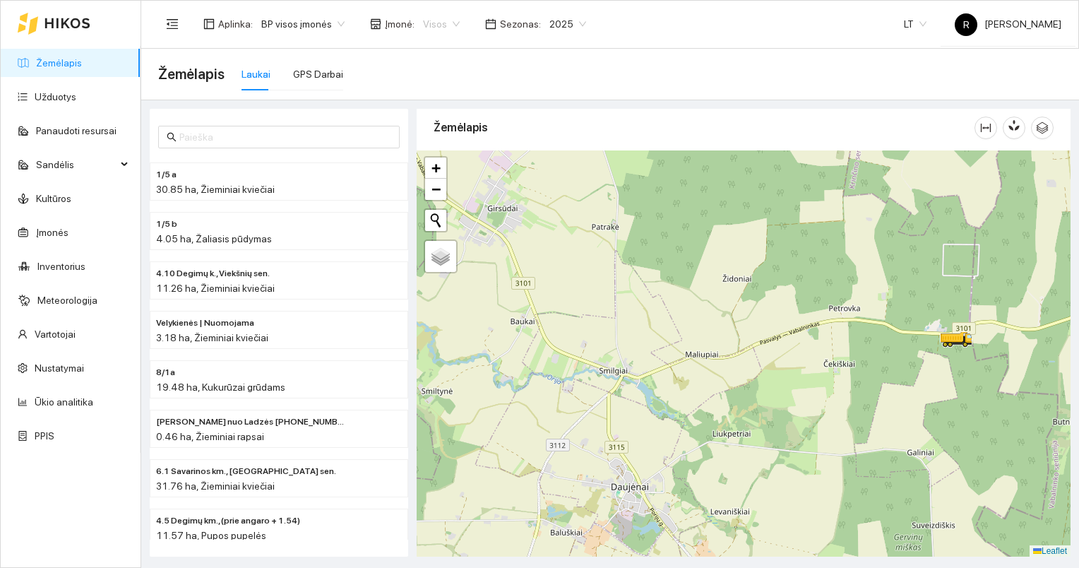
click at [444, 24] on span "Visos" at bounding box center [441, 23] width 37 height 21
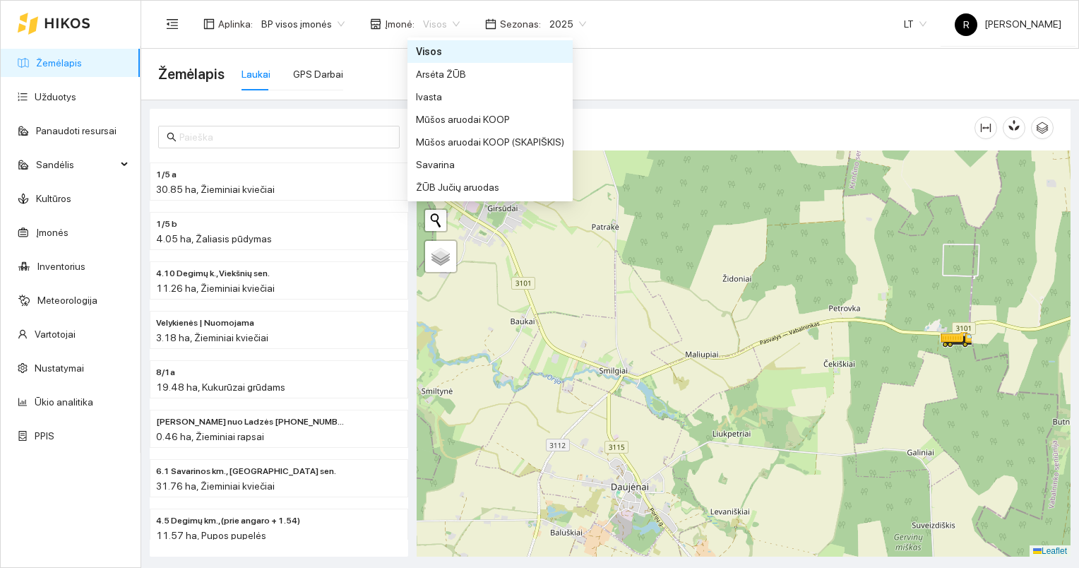
click at [441, 50] on div "Visos" at bounding box center [490, 52] width 148 height 16
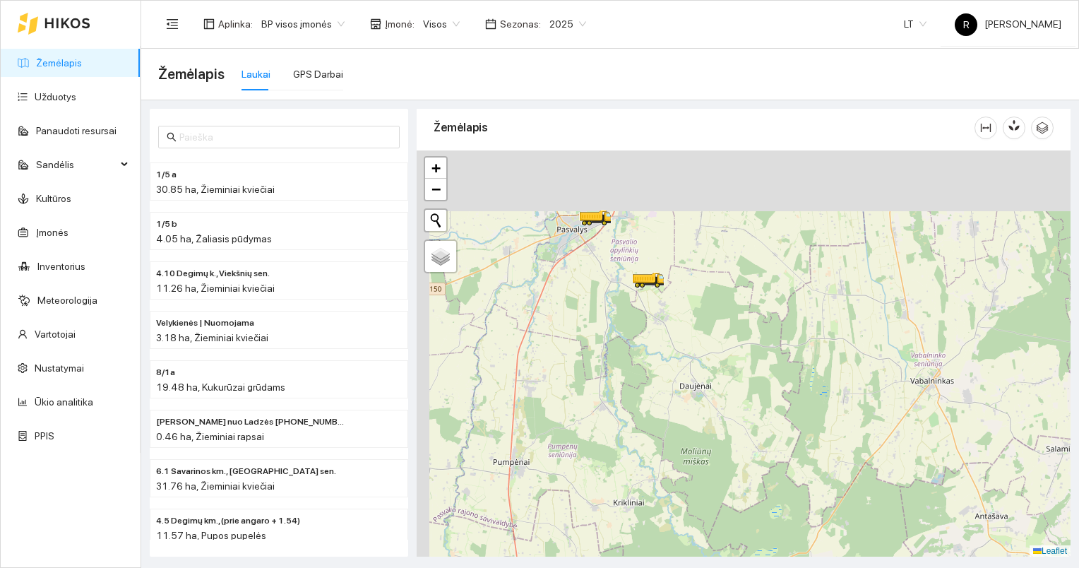
drag, startPoint x: 629, startPoint y: 263, endPoint x: 669, endPoint y: 374, distance: 118.2
click at [669, 374] on div at bounding box center [744, 353] width 654 height 407
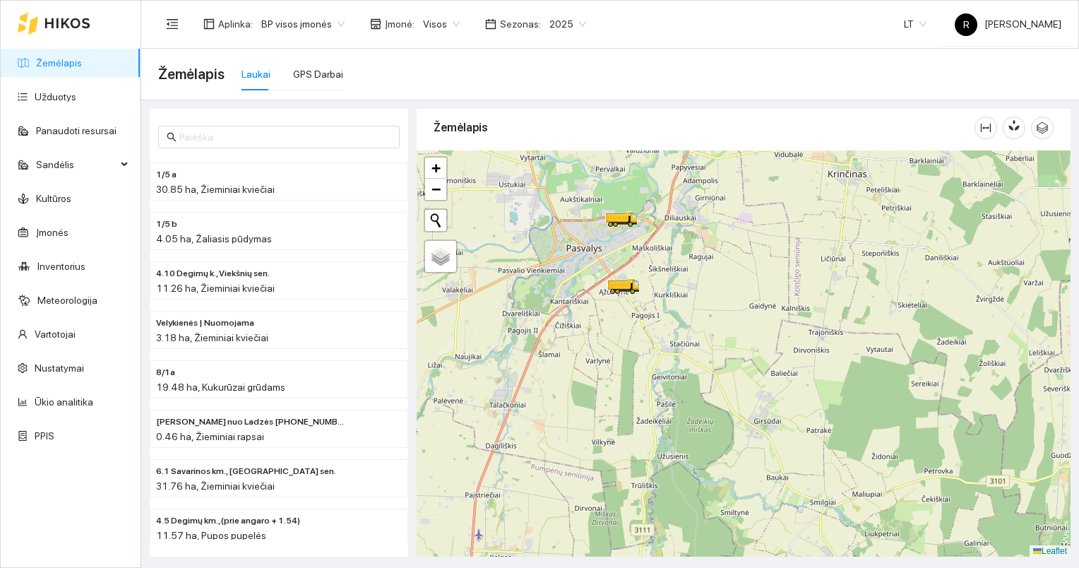
drag, startPoint x: 630, startPoint y: 339, endPoint x: 651, endPoint y: 367, distance: 34.7
click at [650, 367] on div at bounding box center [744, 353] width 654 height 407
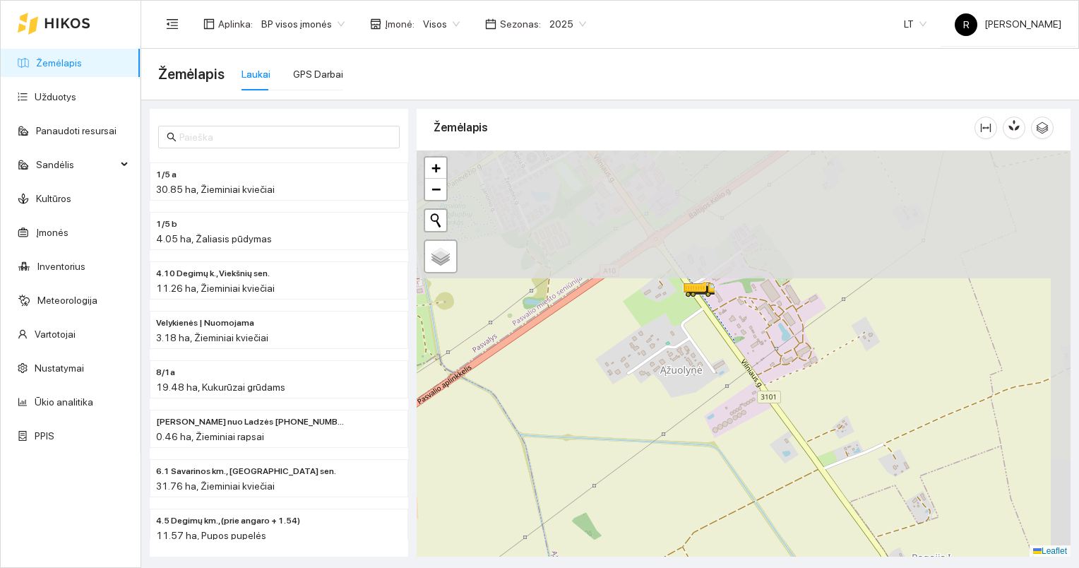
drag, startPoint x: 690, startPoint y: 232, endPoint x: 656, endPoint y: 407, distance: 178.4
click at [657, 405] on div at bounding box center [744, 353] width 654 height 407
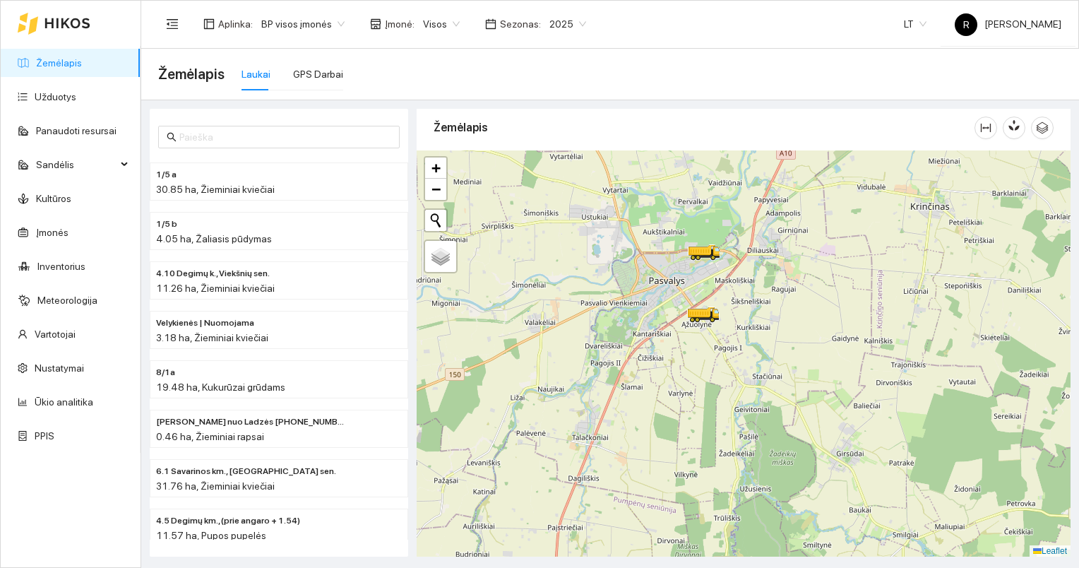
drag, startPoint x: 689, startPoint y: 339, endPoint x: 691, endPoint y: 364, distance: 25.5
click at [691, 367] on div at bounding box center [744, 353] width 654 height 407
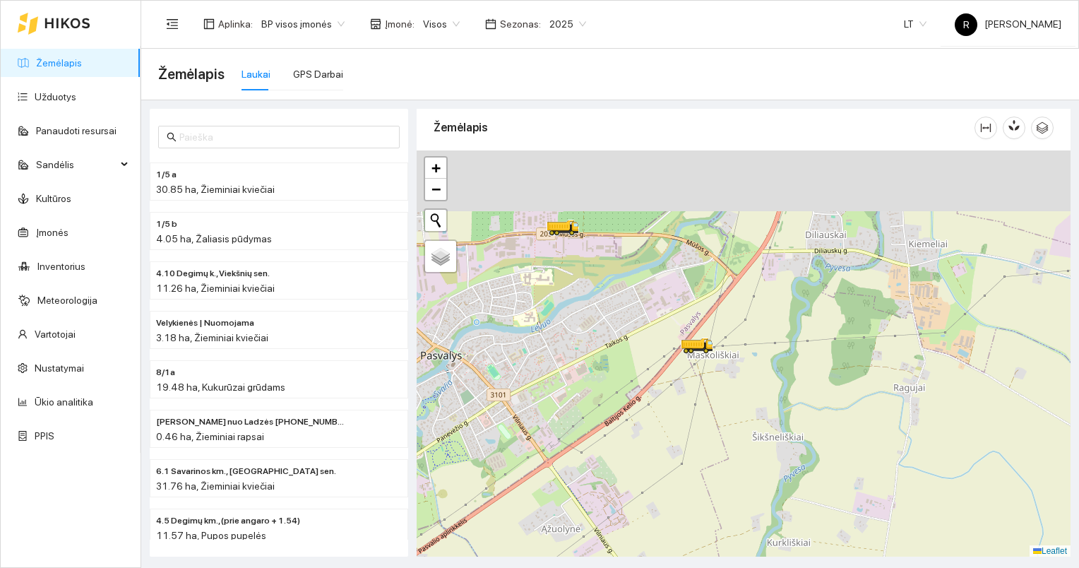
drag, startPoint x: 692, startPoint y: 311, endPoint x: 706, endPoint y: 418, distance: 108.3
click at [705, 417] on div at bounding box center [744, 353] width 654 height 407
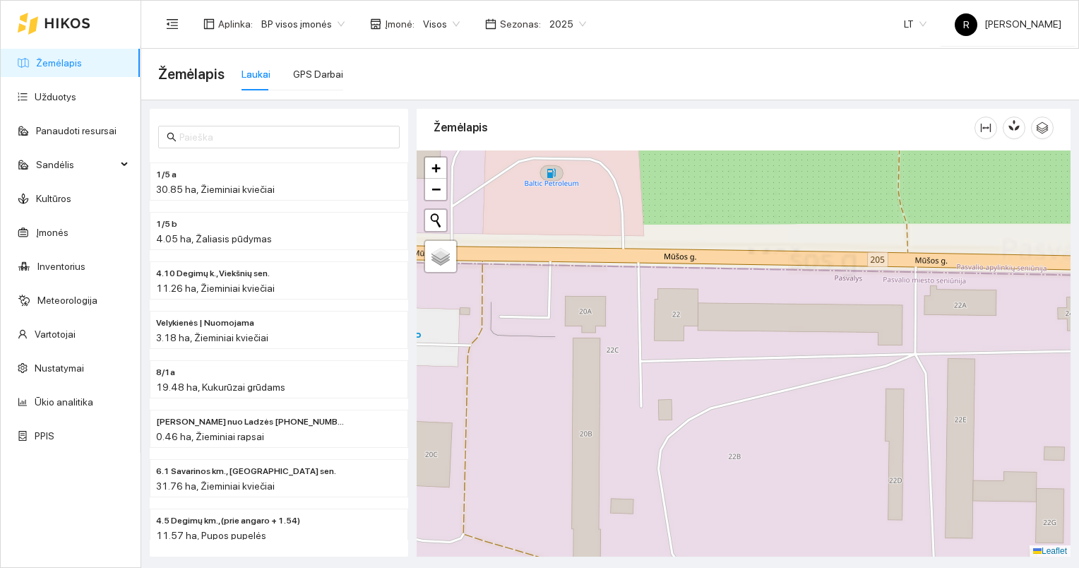
drag, startPoint x: 540, startPoint y: 208, endPoint x: 590, endPoint y: 417, distance: 214.4
click at [584, 405] on div at bounding box center [744, 353] width 654 height 407
